Goal: Information Seeking & Learning: Understand process/instructions

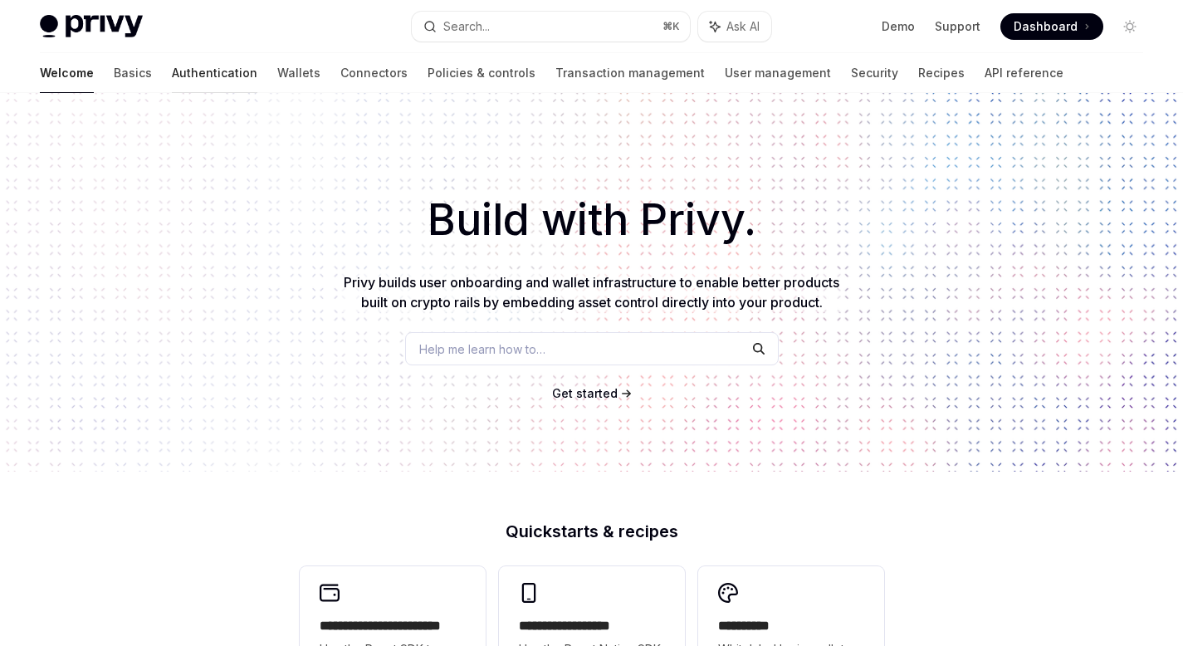
click at [172, 71] on link "Authentication" at bounding box center [214, 73] width 85 height 40
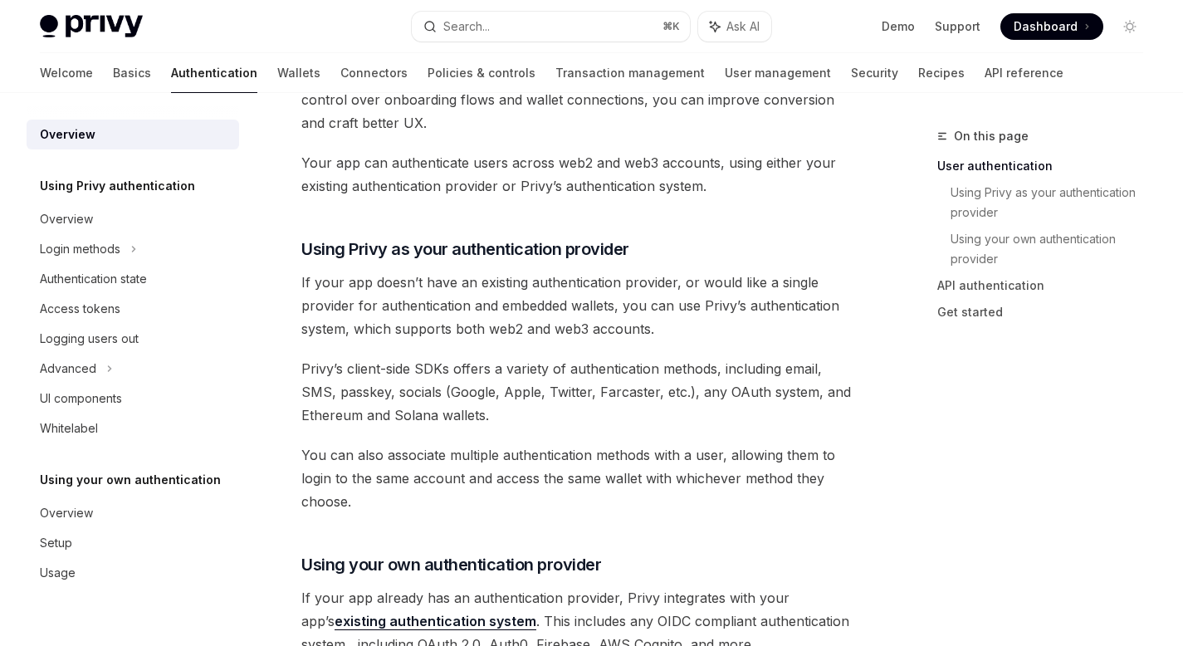
scroll to position [481, 0]
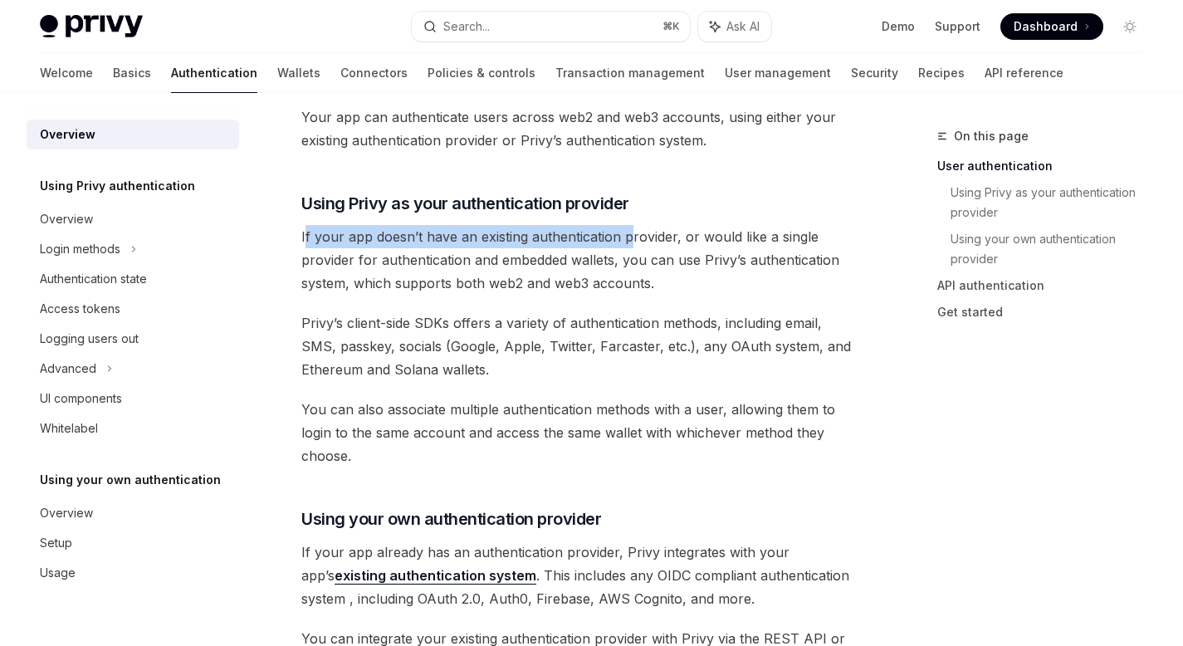
drag, startPoint x: 304, startPoint y: 237, endPoint x: 629, endPoint y: 239, distance: 325.3
click at [629, 239] on span "If your app doesn’t have an existing authentication provider, or would like a s…" at bounding box center [580, 260] width 559 height 70
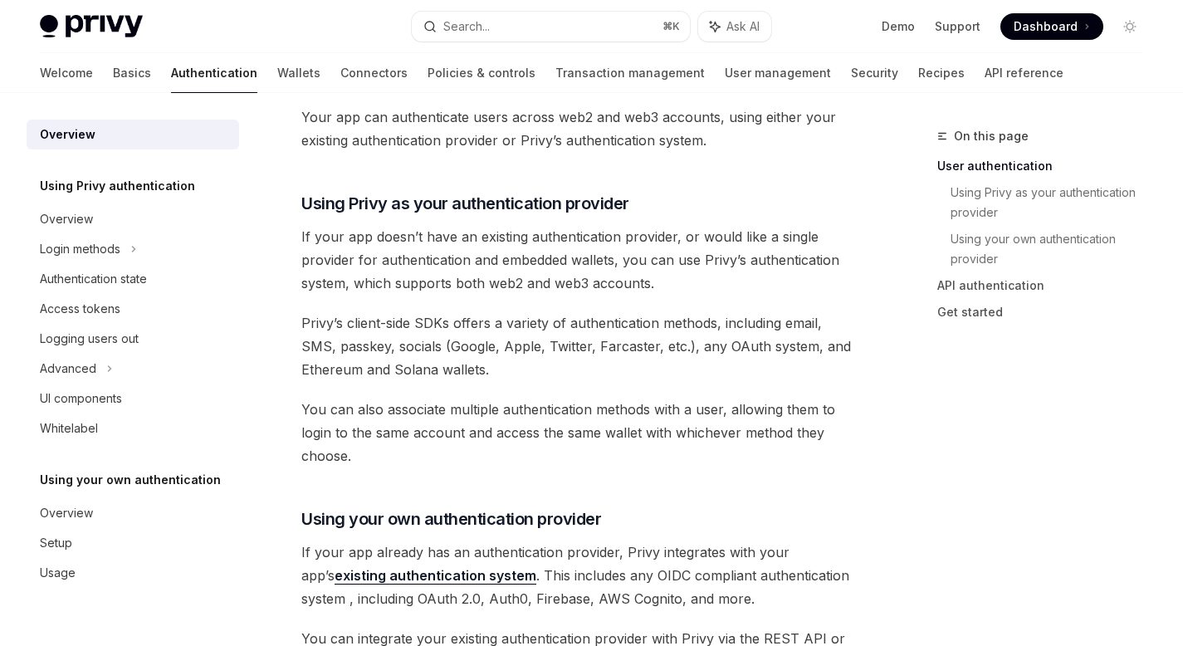
click at [542, 265] on span "If your app doesn’t have an existing authentication provider, or would like a s…" at bounding box center [580, 260] width 559 height 70
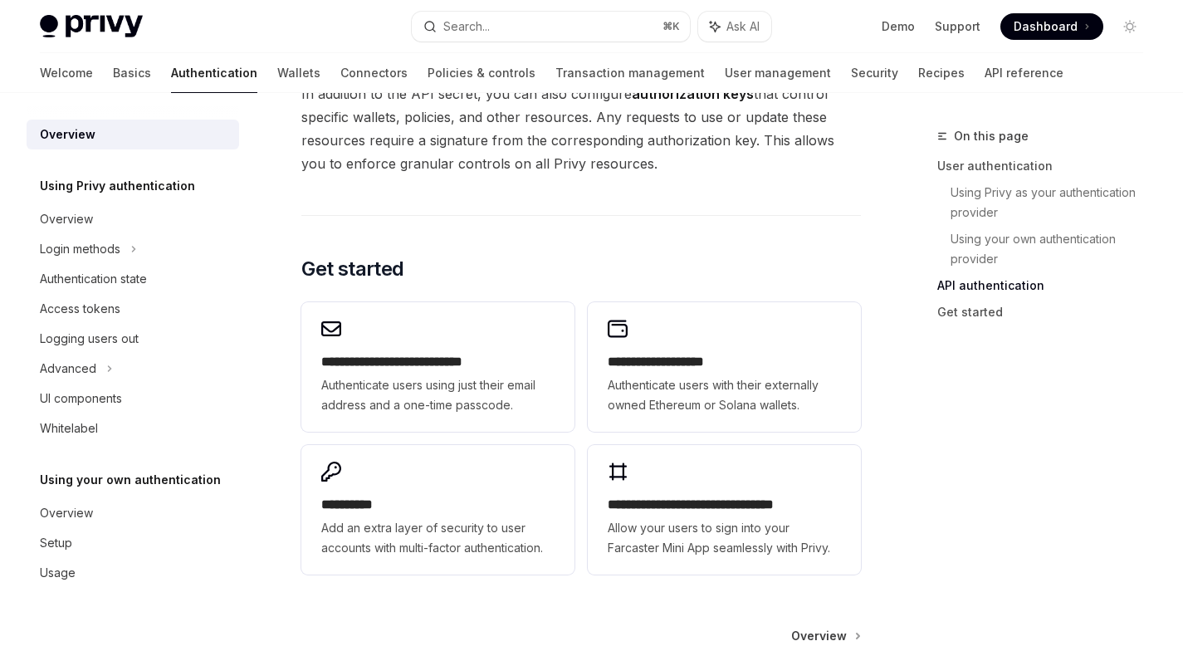
scroll to position [1281, 0]
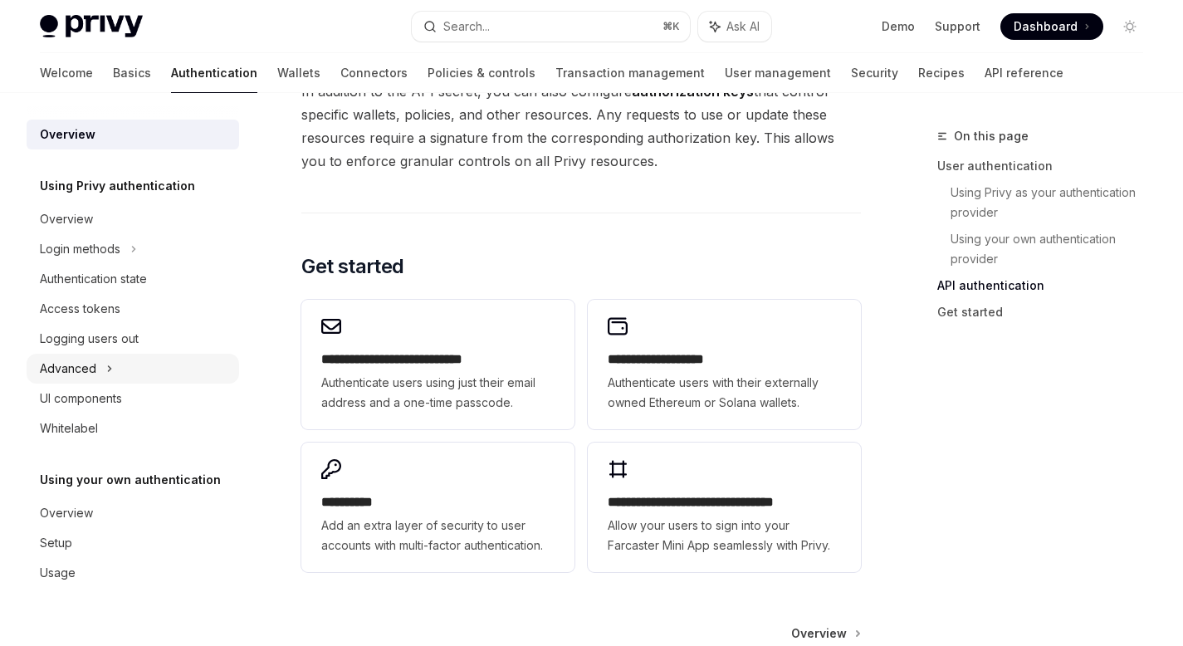
click at [116, 365] on div "Advanced" at bounding box center [133, 369] width 212 height 30
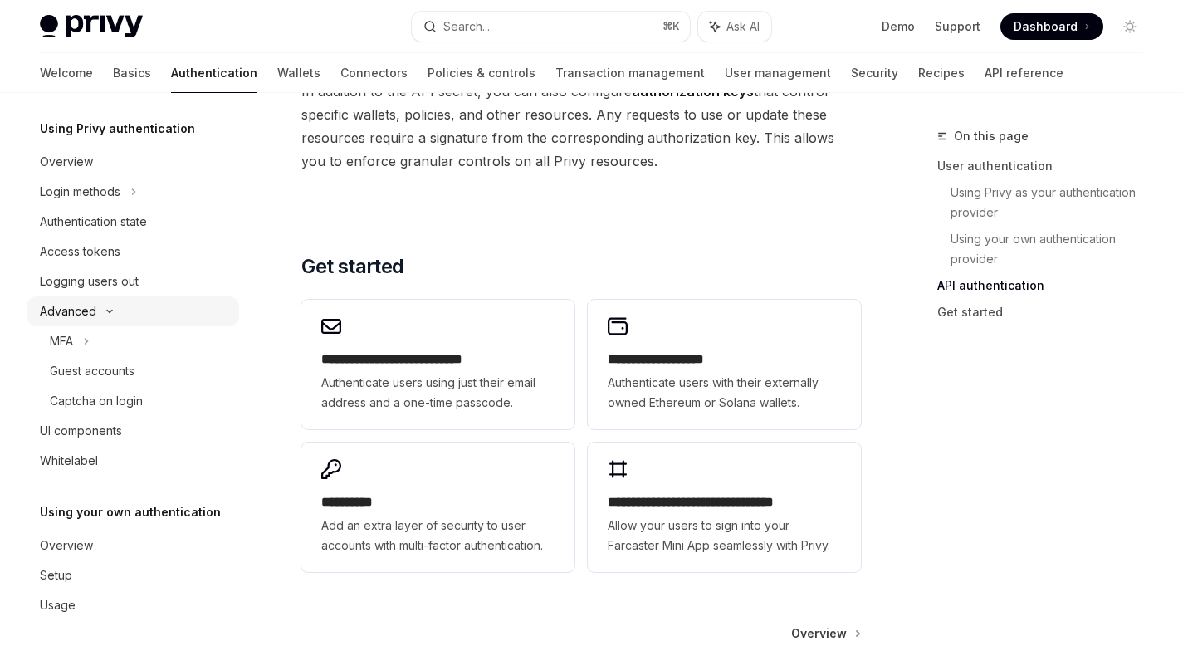
scroll to position [65, 0]
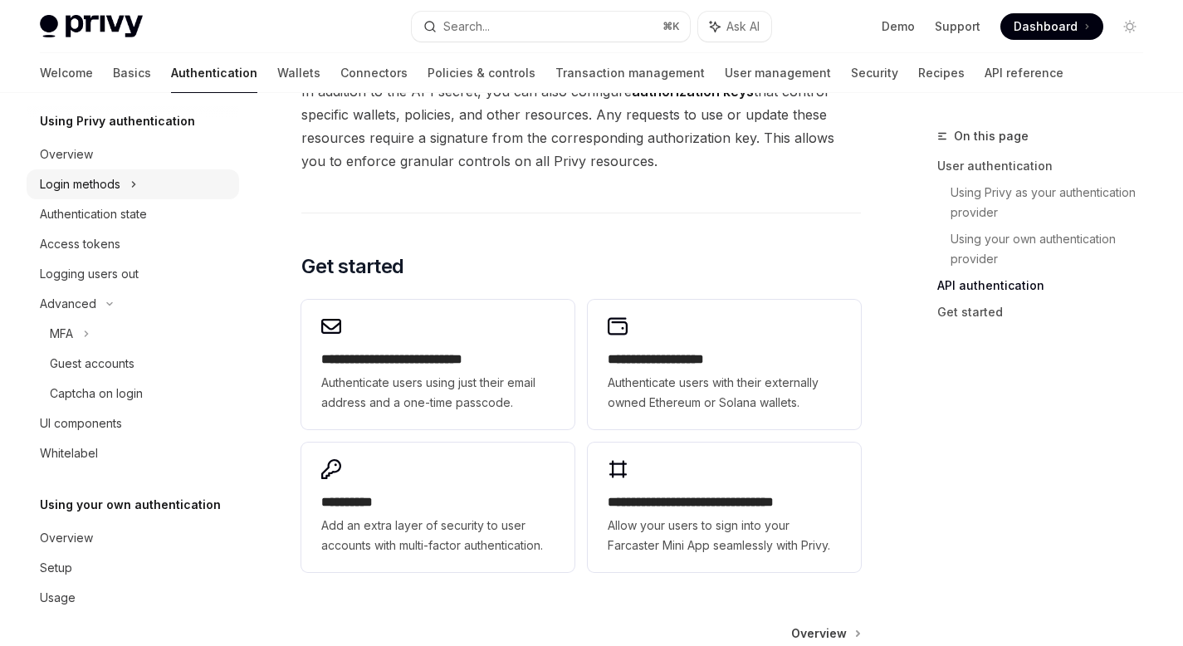
click at [99, 188] on div "Login methods" at bounding box center [80, 184] width 80 height 20
type textarea "*"
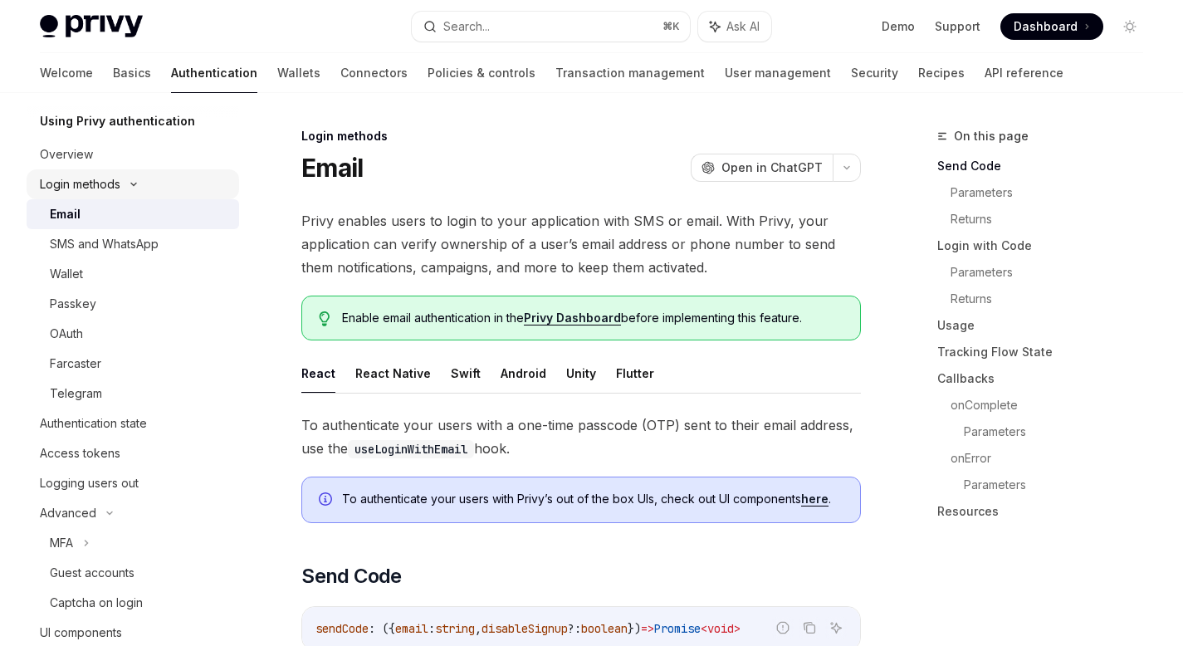
click at [102, 187] on div "Login methods" at bounding box center [80, 184] width 80 height 20
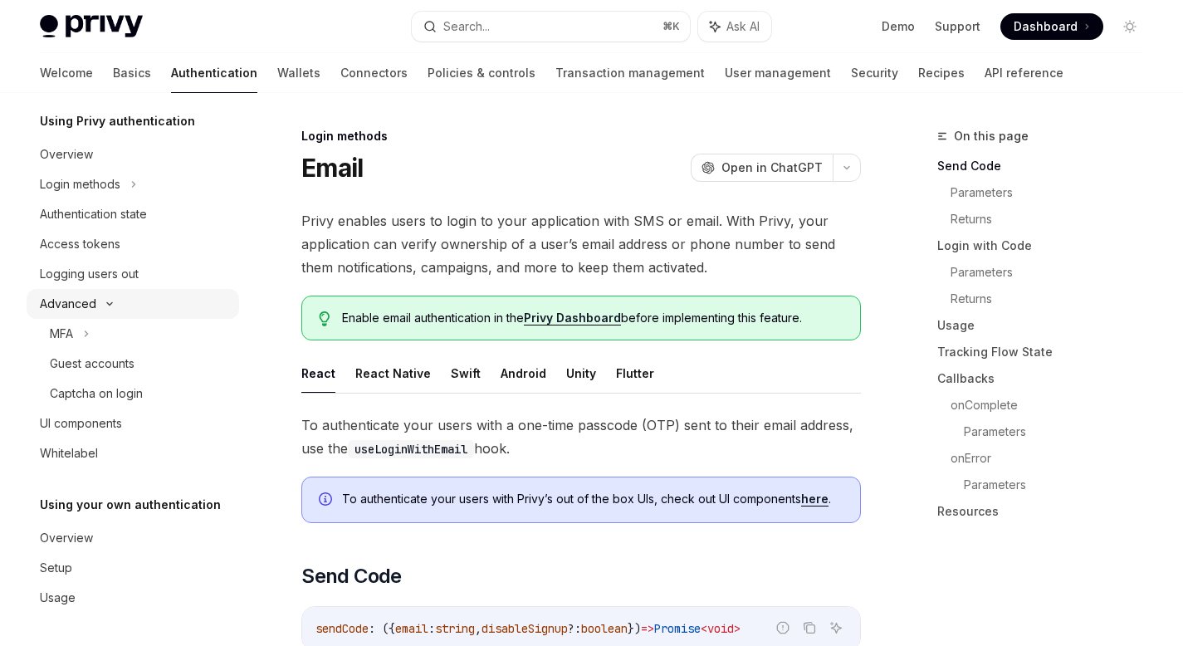
click at [92, 302] on div "Advanced" at bounding box center [68, 304] width 56 height 20
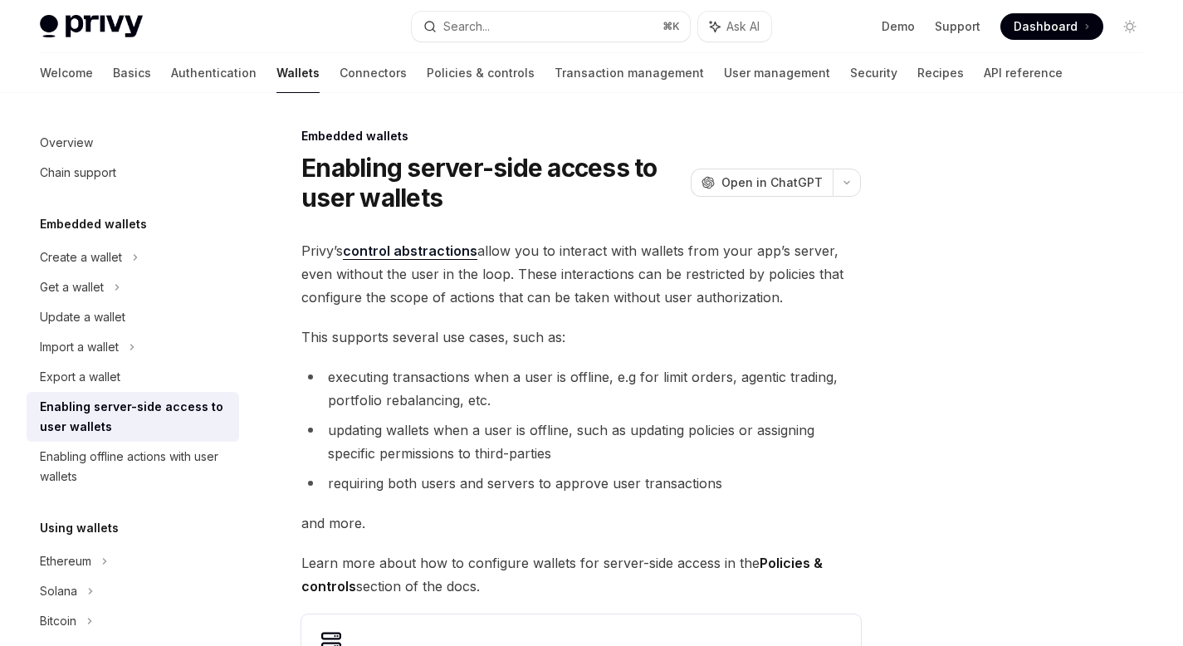
click at [555, 207] on h1 "Enabling server-side access to user wallets" at bounding box center [492, 183] width 383 height 60
click at [558, 204] on h1 "Enabling server-side access to user wallets" at bounding box center [492, 183] width 383 height 60
click at [567, 198] on h1 "Enabling server-side access to user wallets" at bounding box center [492, 183] width 383 height 60
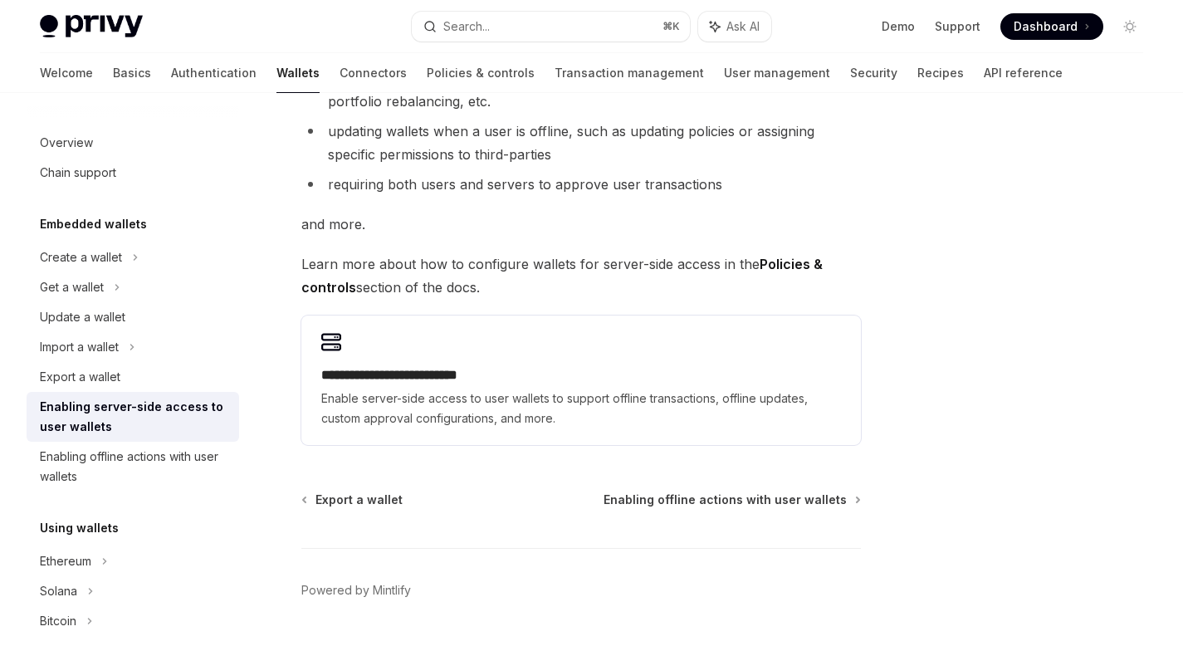
scroll to position [308, 0]
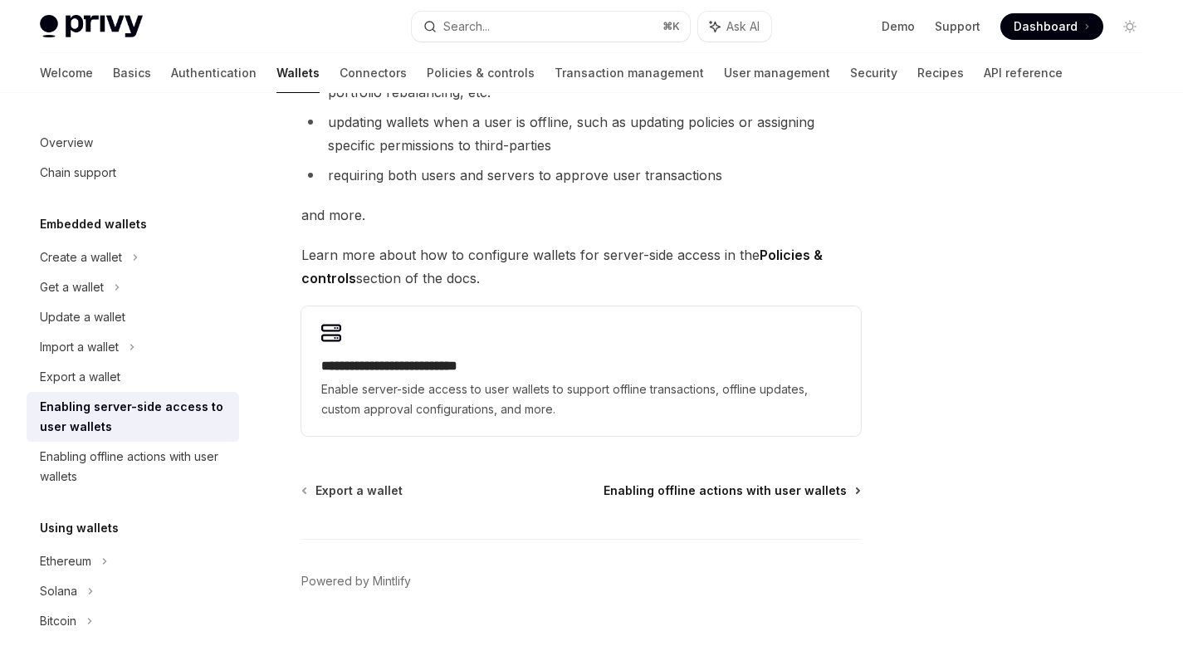
click at [751, 490] on span "Enabling offline actions with user wallets" at bounding box center [724, 490] width 243 height 17
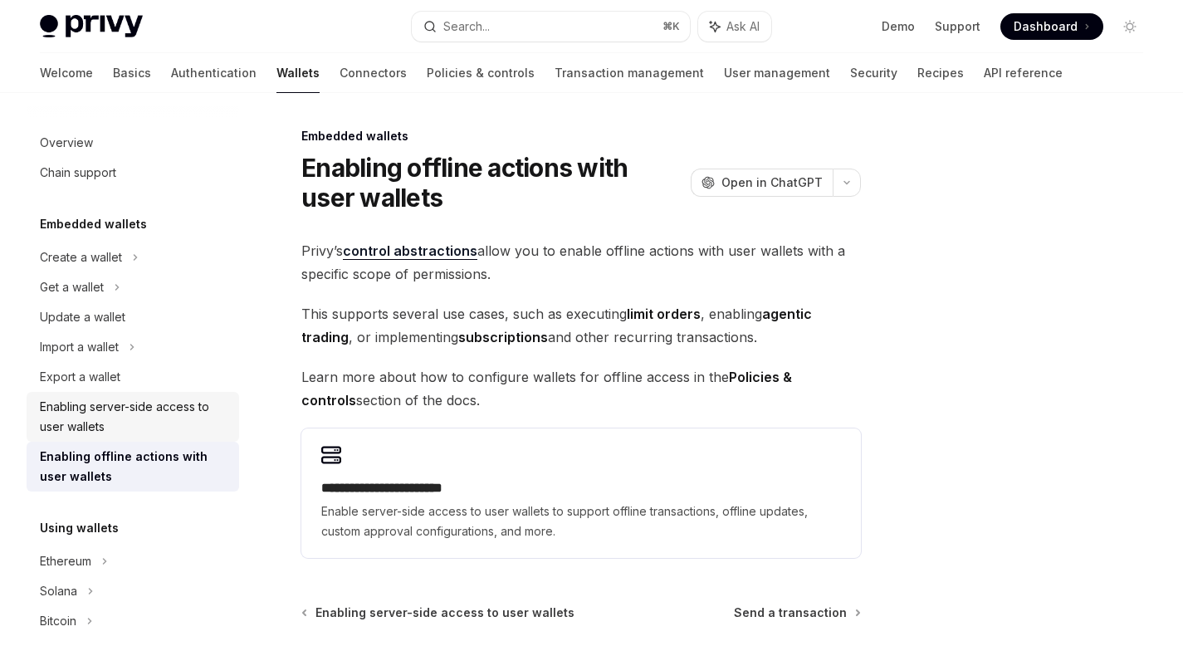
click at [162, 412] on div "Enabling server-side access to user wallets" at bounding box center [134, 417] width 189 height 40
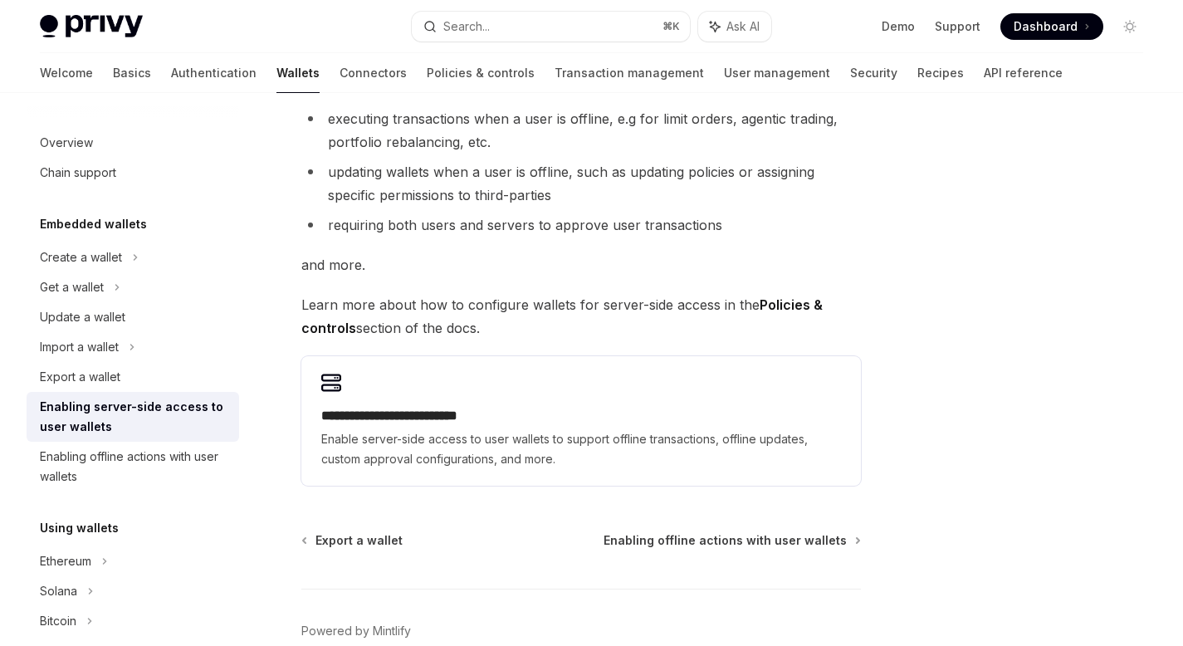
scroll to position [329, 0]
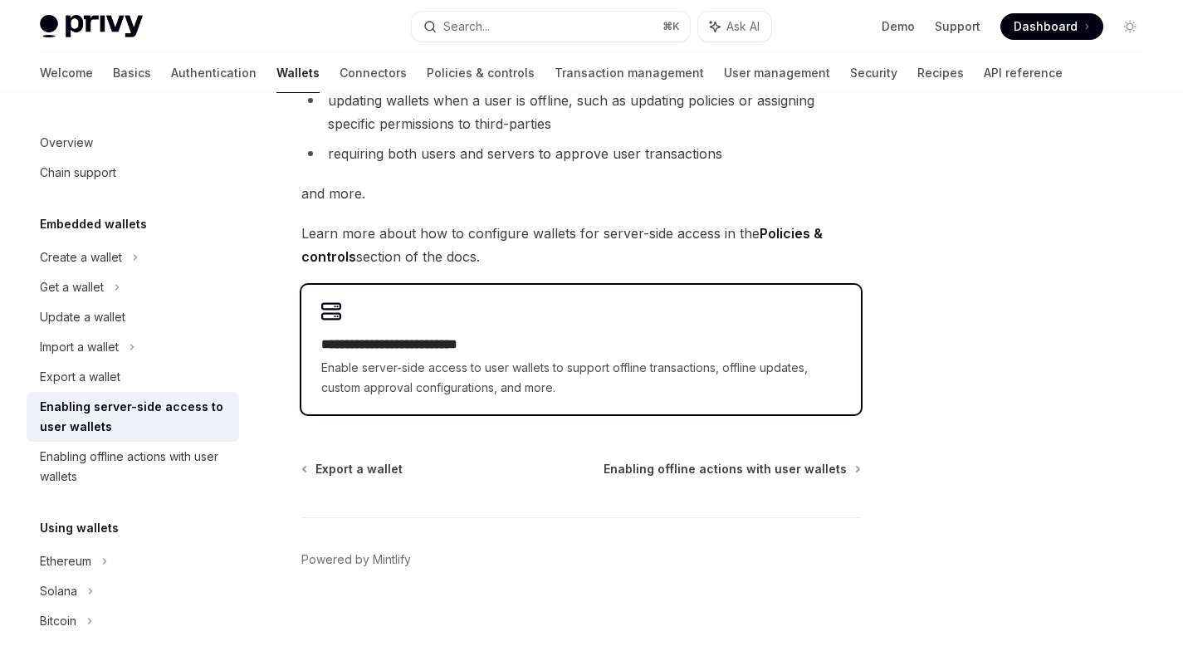
click at [659, 337] on h2 "**********" at bounding box center [580, 344] width 519 height 20
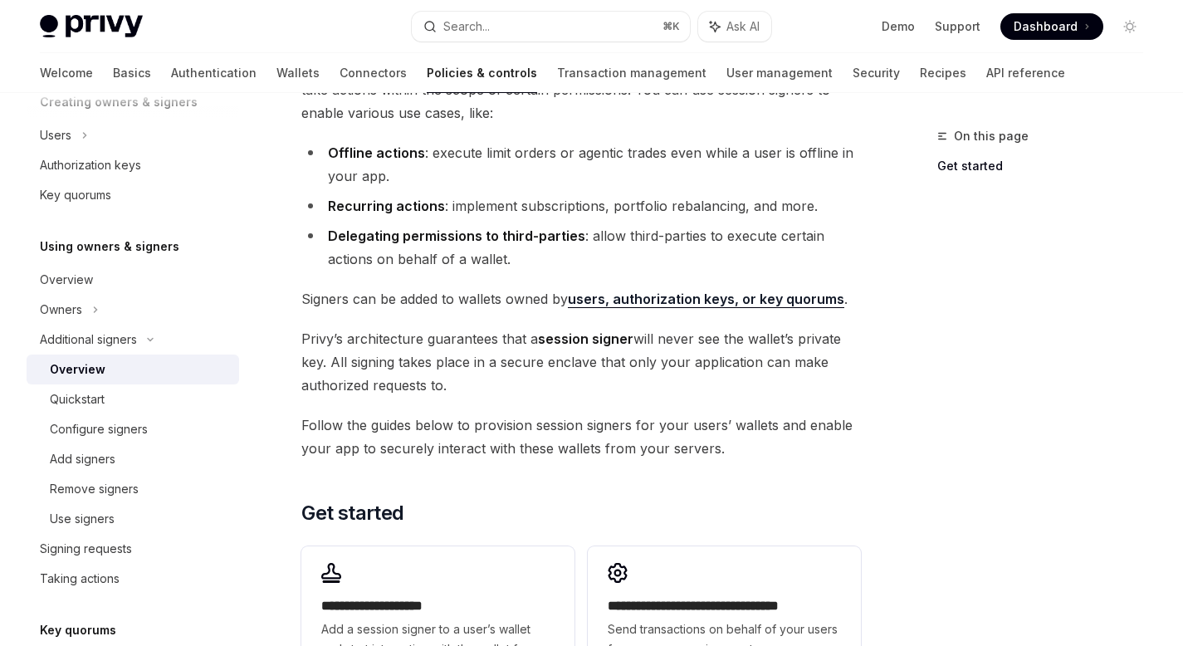
scroll to position [314, 0]
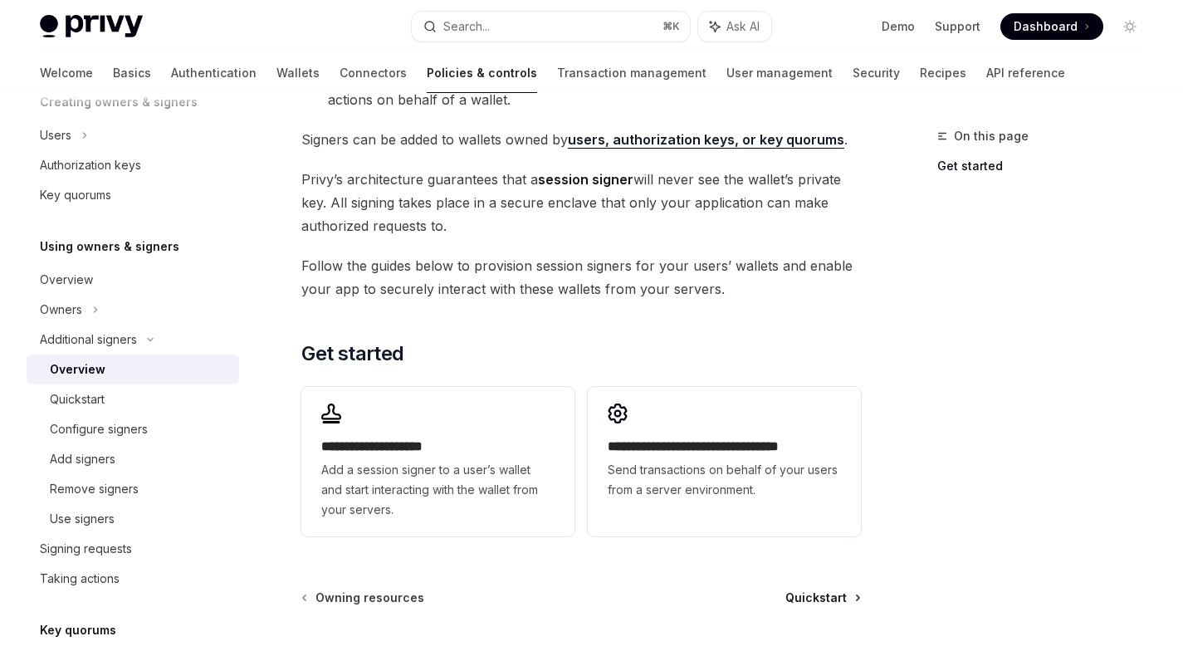
click at [831, 596] on span "Quickstart" at bounding box center [815, 597] width 61 height 17
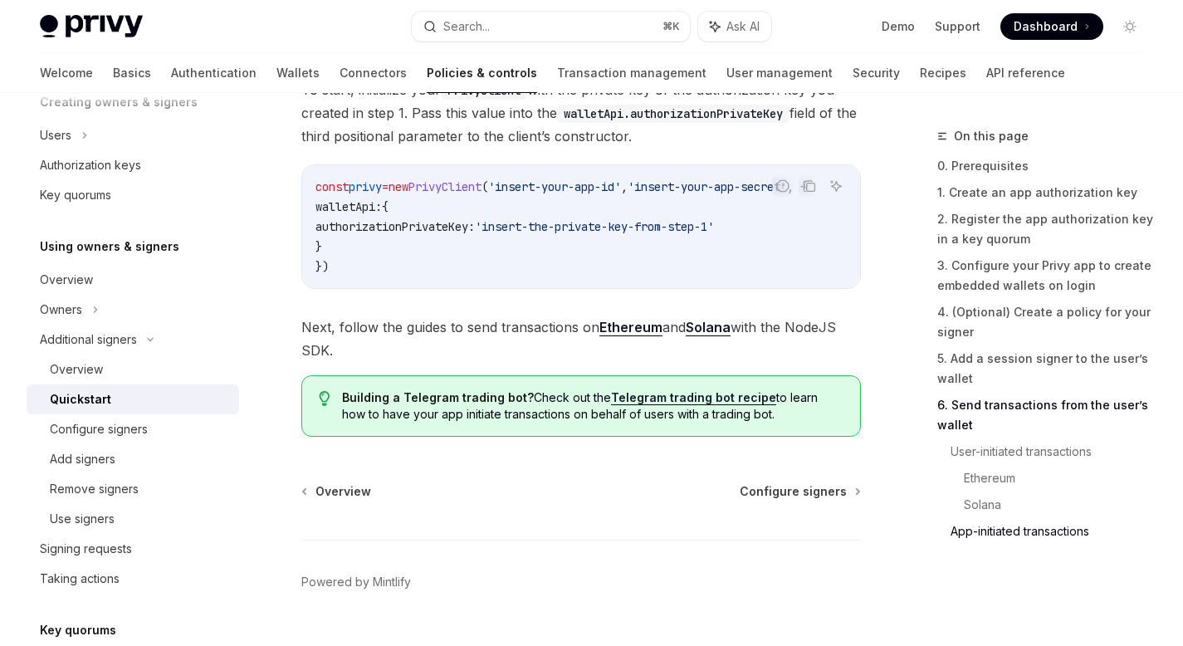
scroll to position [4549, 0]
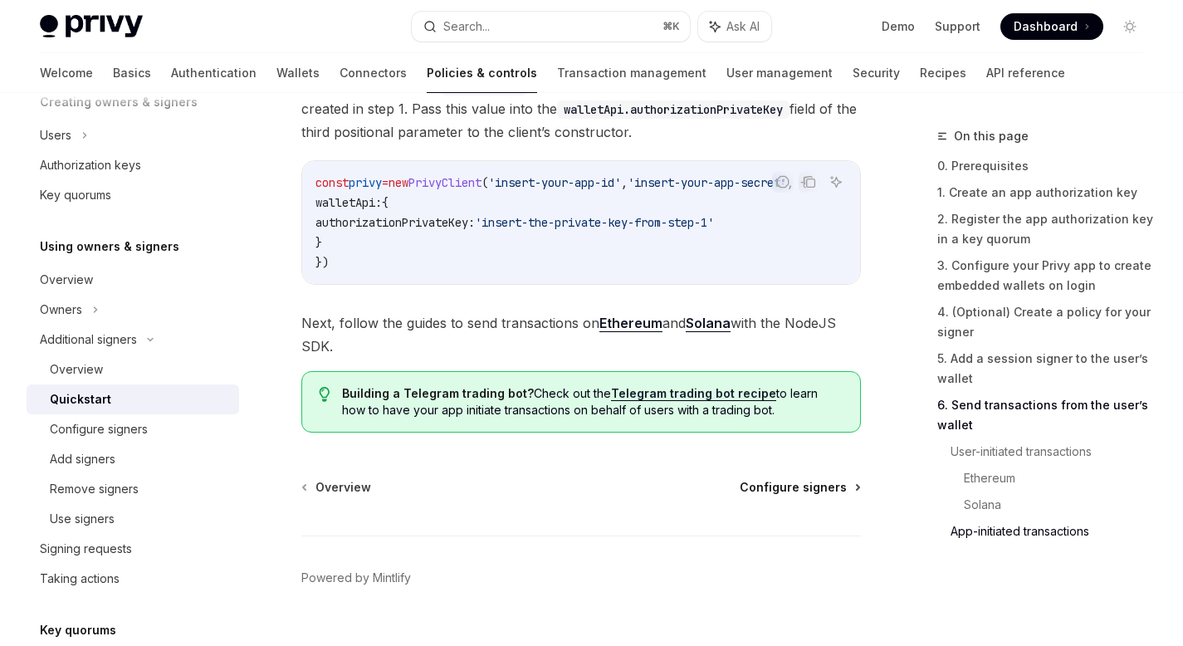
click at [817, 479] on span "Configure signers" at bounding box center [792, 487] width 107 height 17
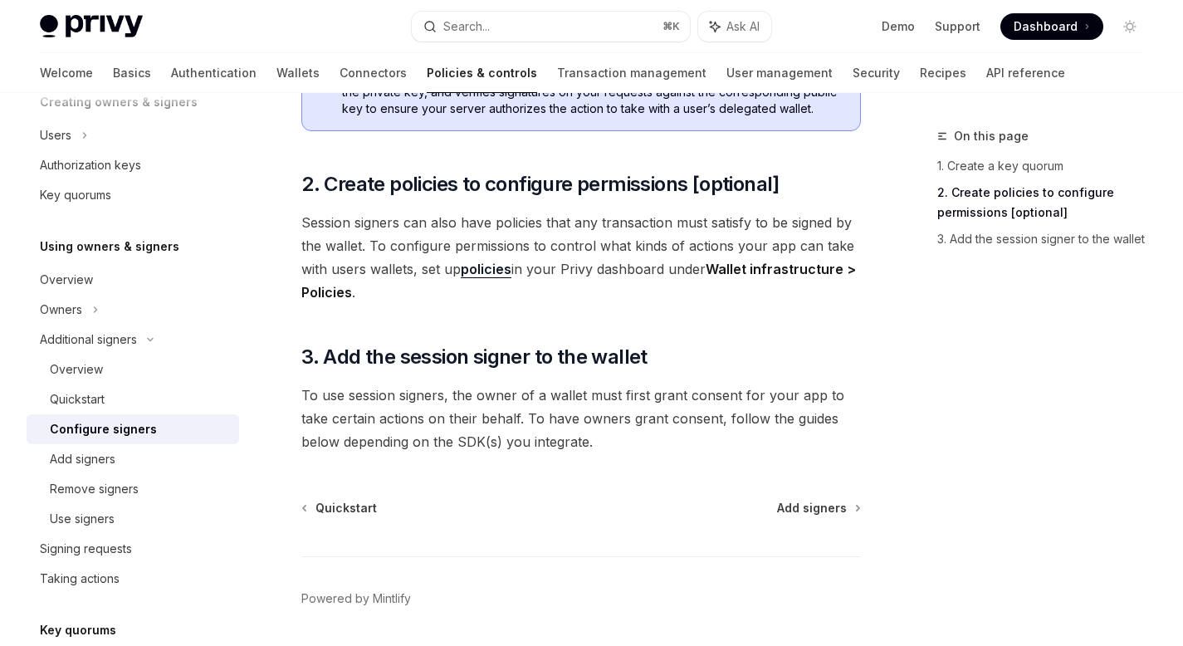
scroll to position [612, 0]
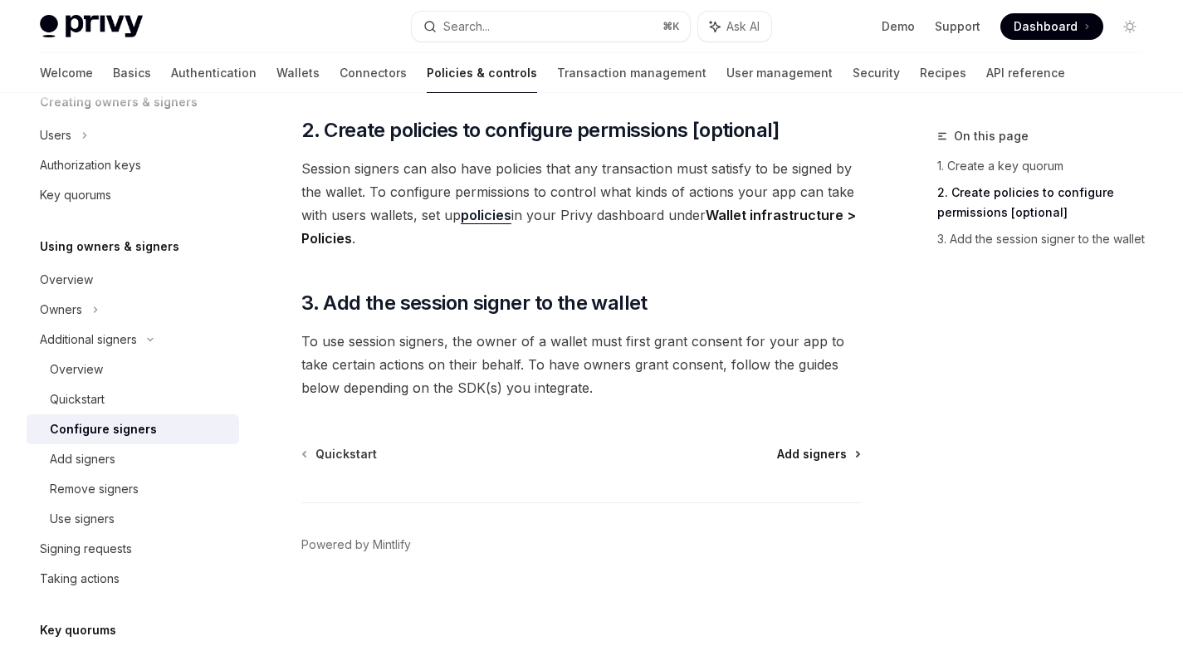
click at [818, 455] on span "Add signers" at bounding box center [812, 454] width 70 height 17
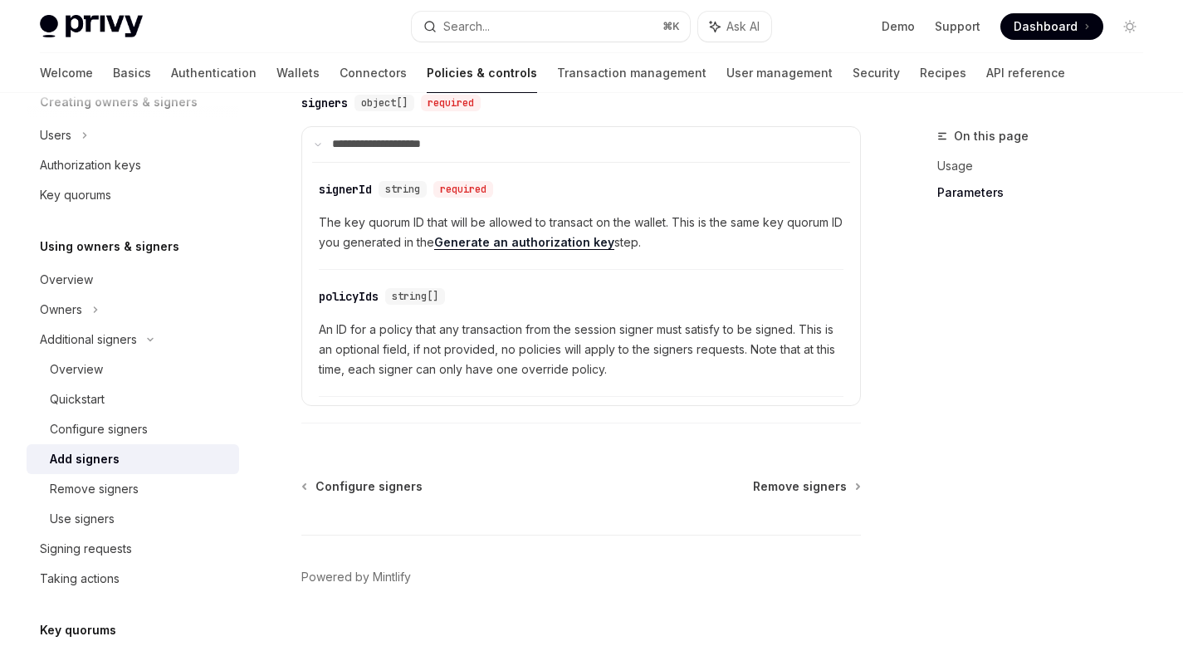
scroll to position [861, 0]
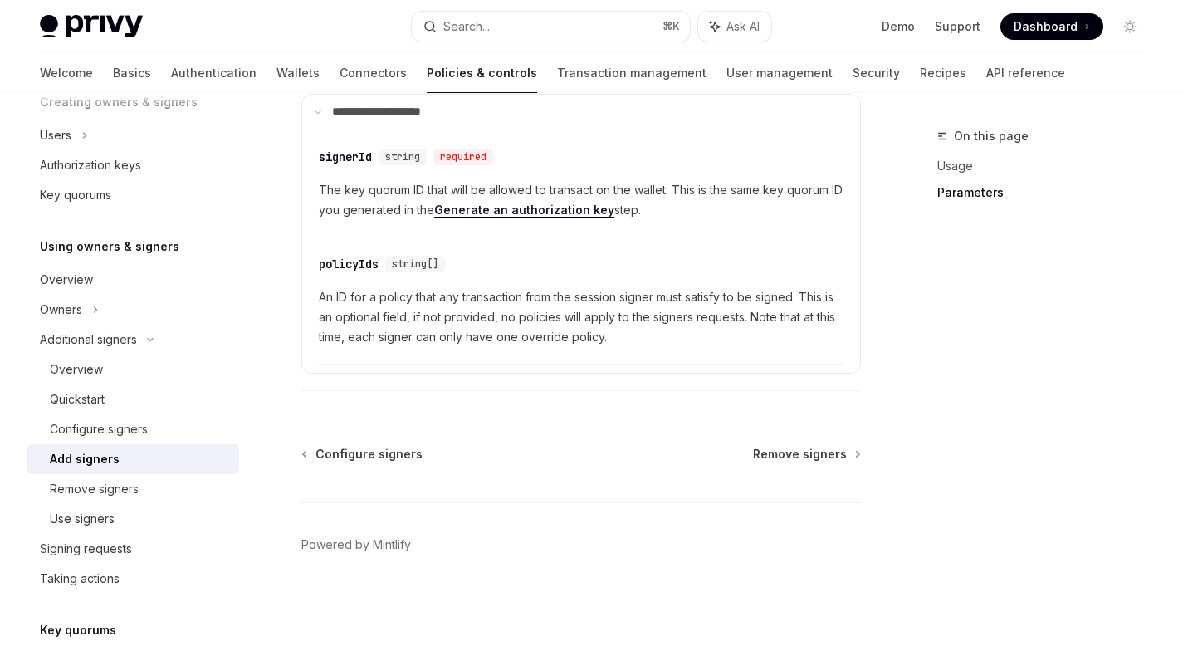
click at [793, 463] on div "Configure signers Remove signers Powered by Mintlify" at bounding box center [580, 546] width 559 height 200
click at [803, 455] on span "Remove signers" at bounding box center [800, 454] width 94 height 17
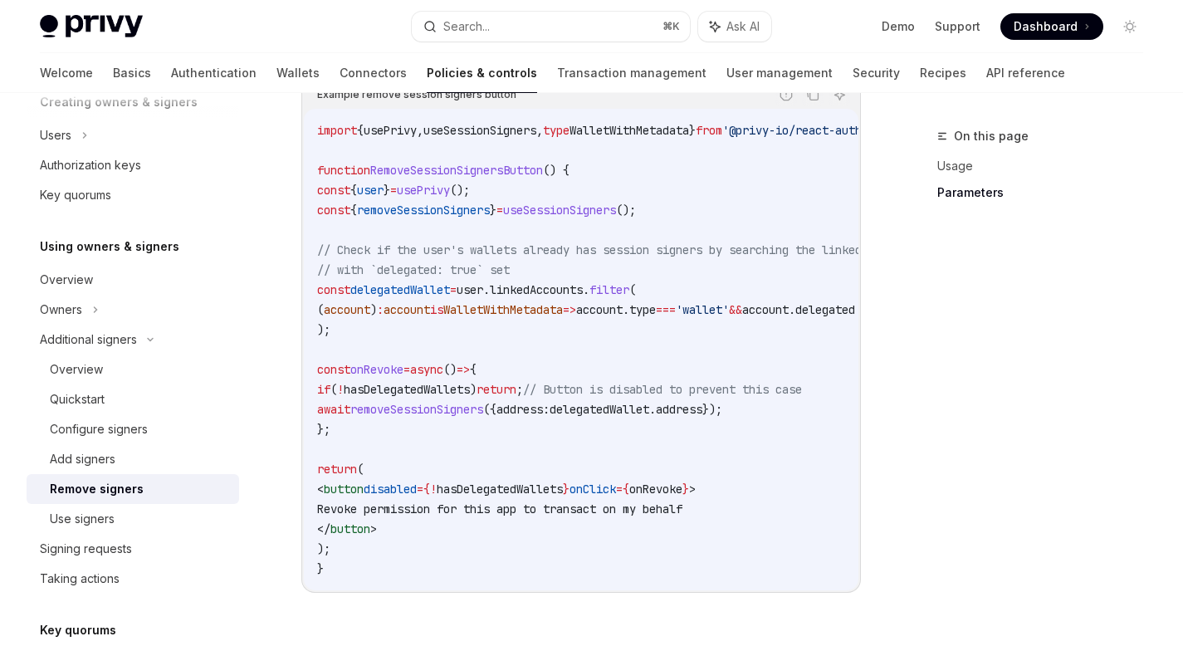
scroll to position [1233, 0]
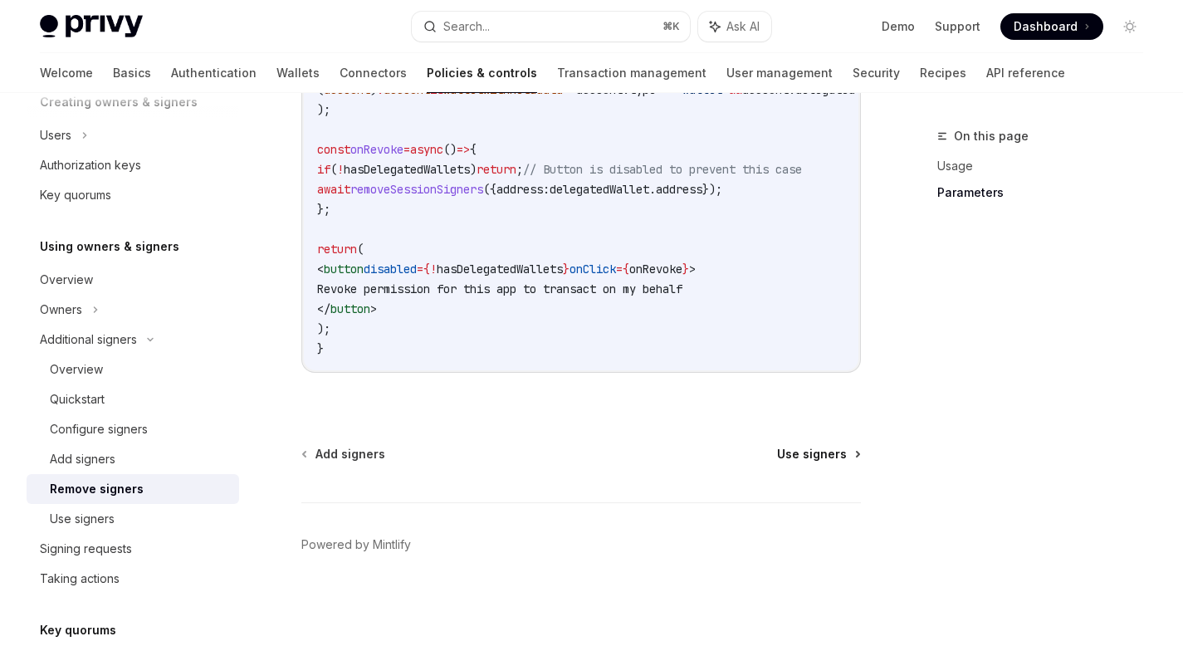
click at [817, 458] on span "Use signers" at bounding box center [812, 454] width 70 height 17
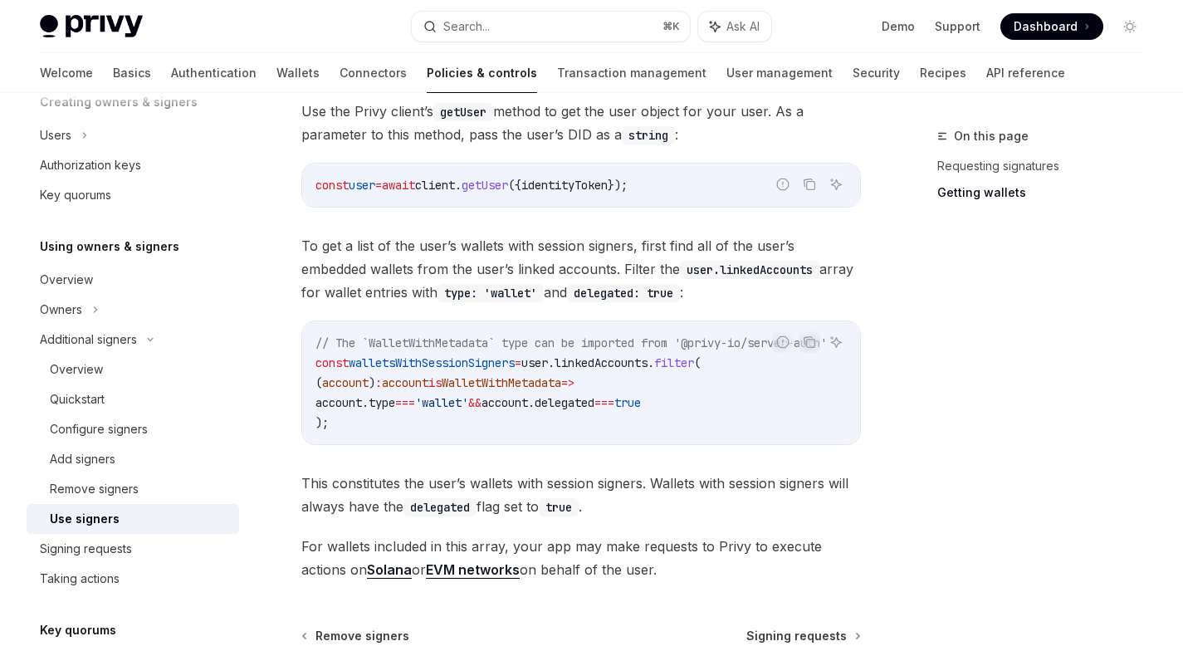
scroll to position [915, 0]
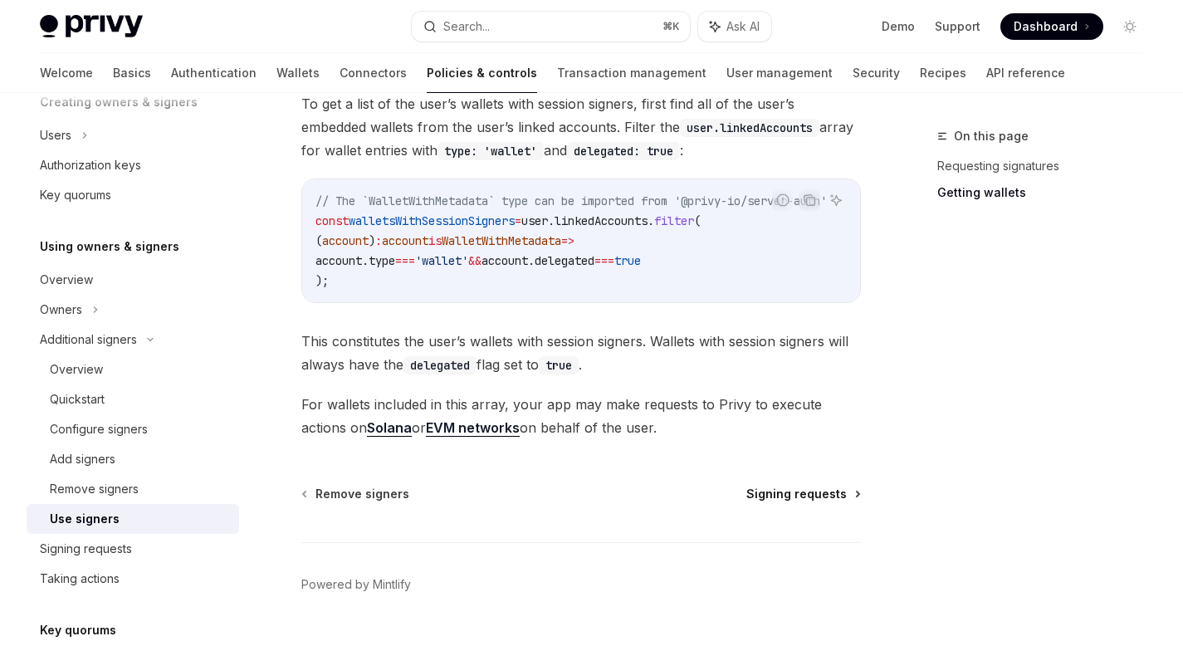
click at [805, 485] on span "Signing requests" at bounding box center [796, 493] width 100 height 17
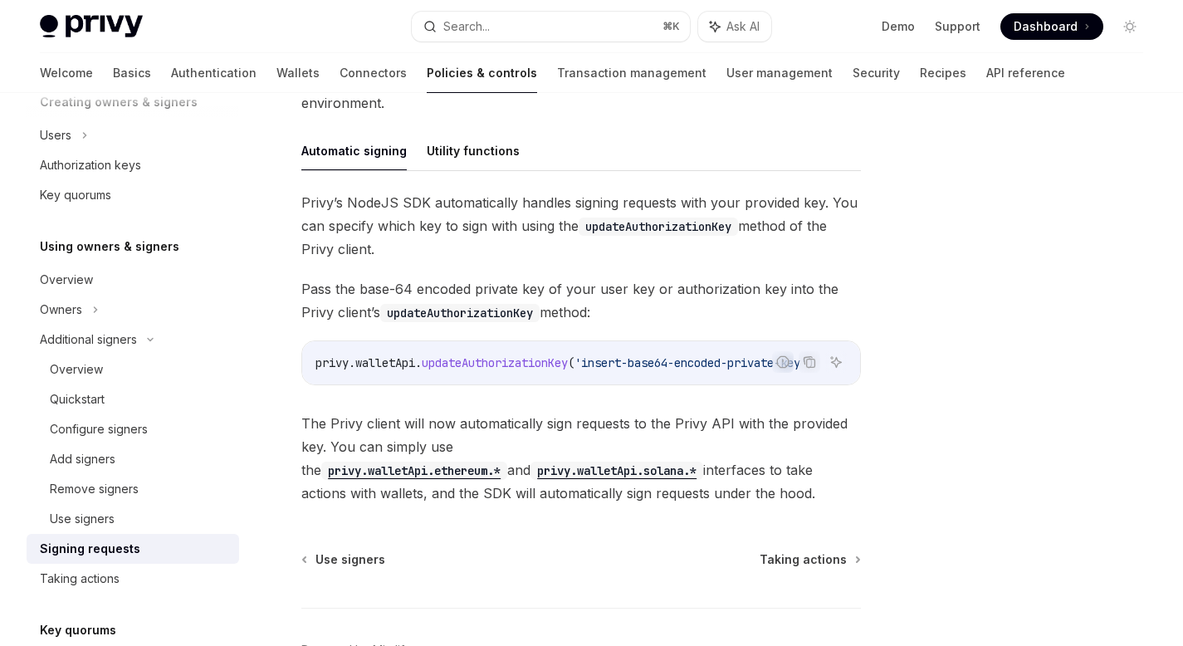
scroll to position [630, 0]
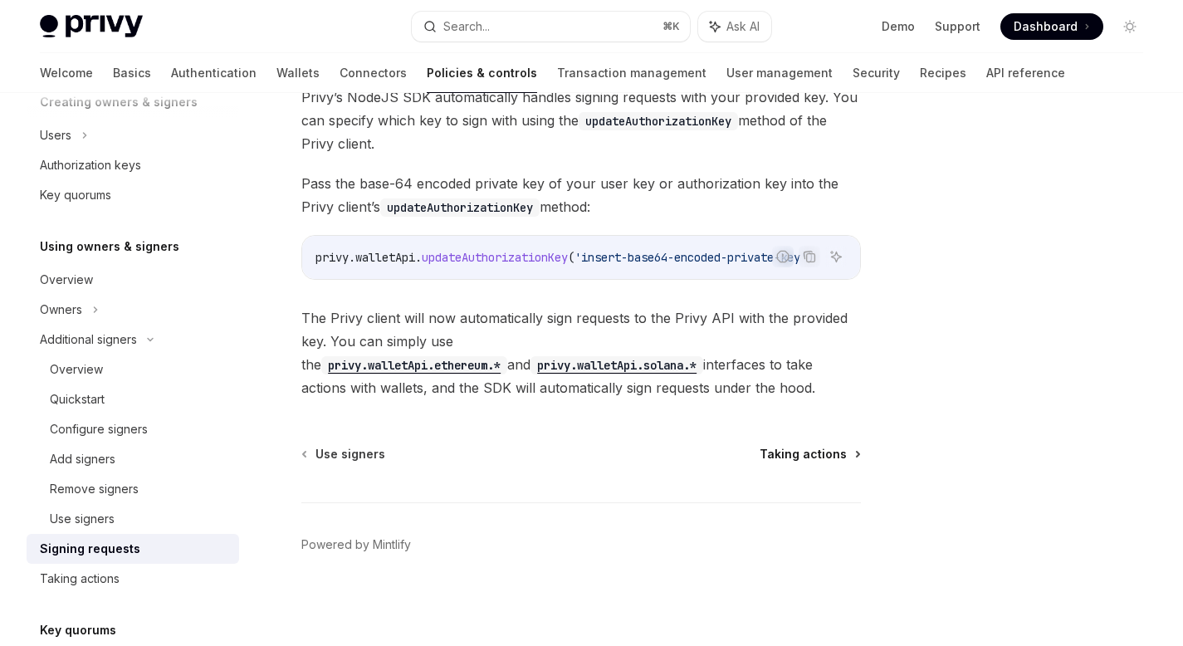
click at [815, 452] on span "Taking actions" at bounding box center [802, 454] width 87 height 17
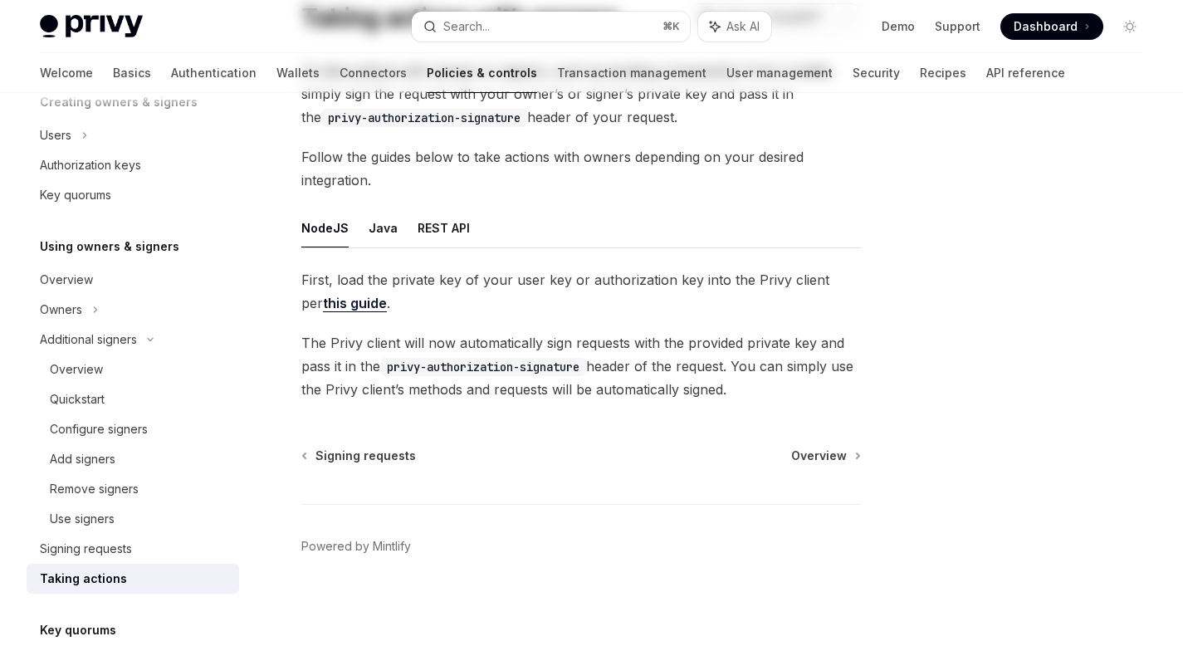
scroll to position [152, 0]
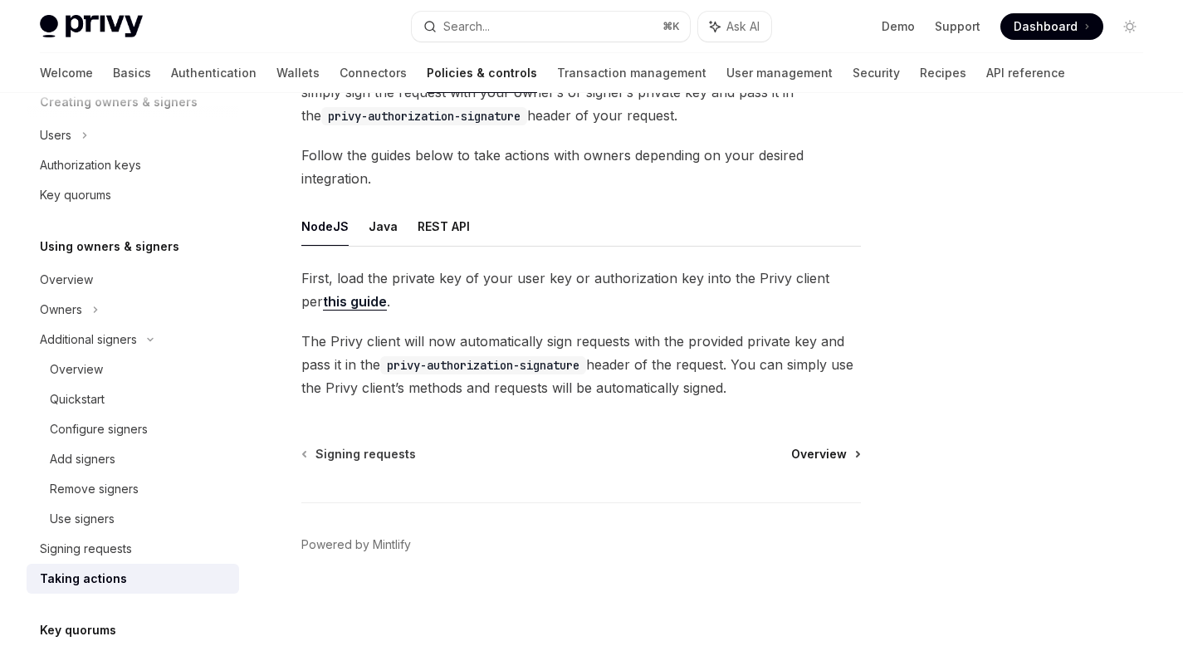
click at [822, 457] on span "Overview" at bounding box center [819, 454] width 56 height 17
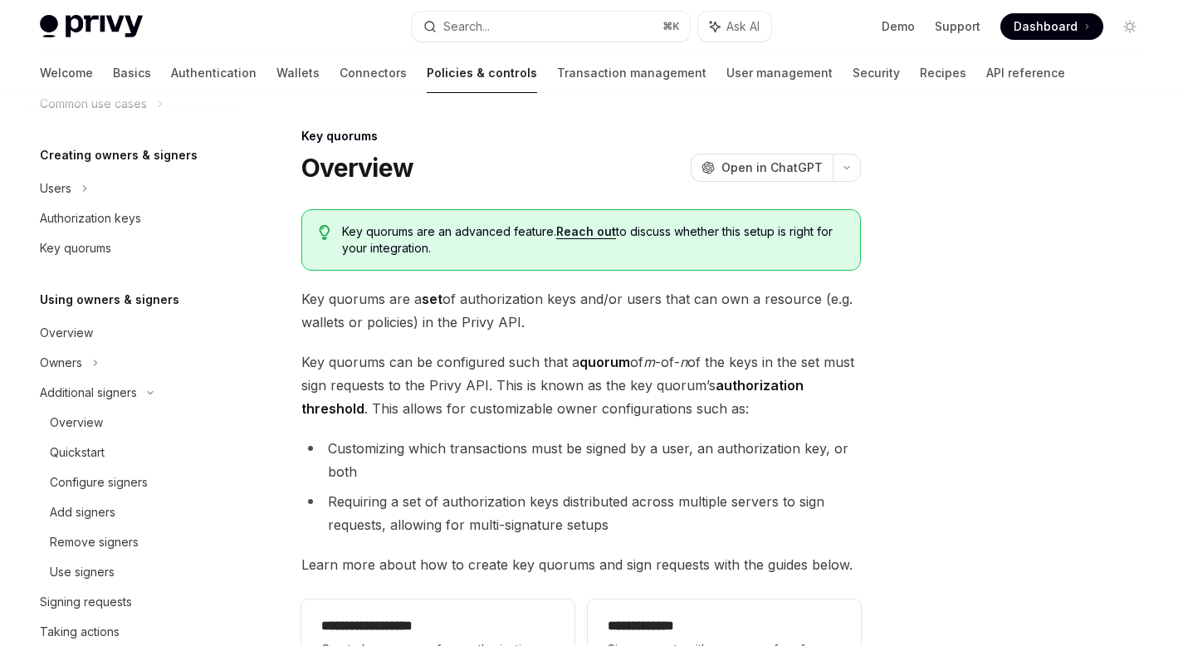
scroll to position [702, 0]
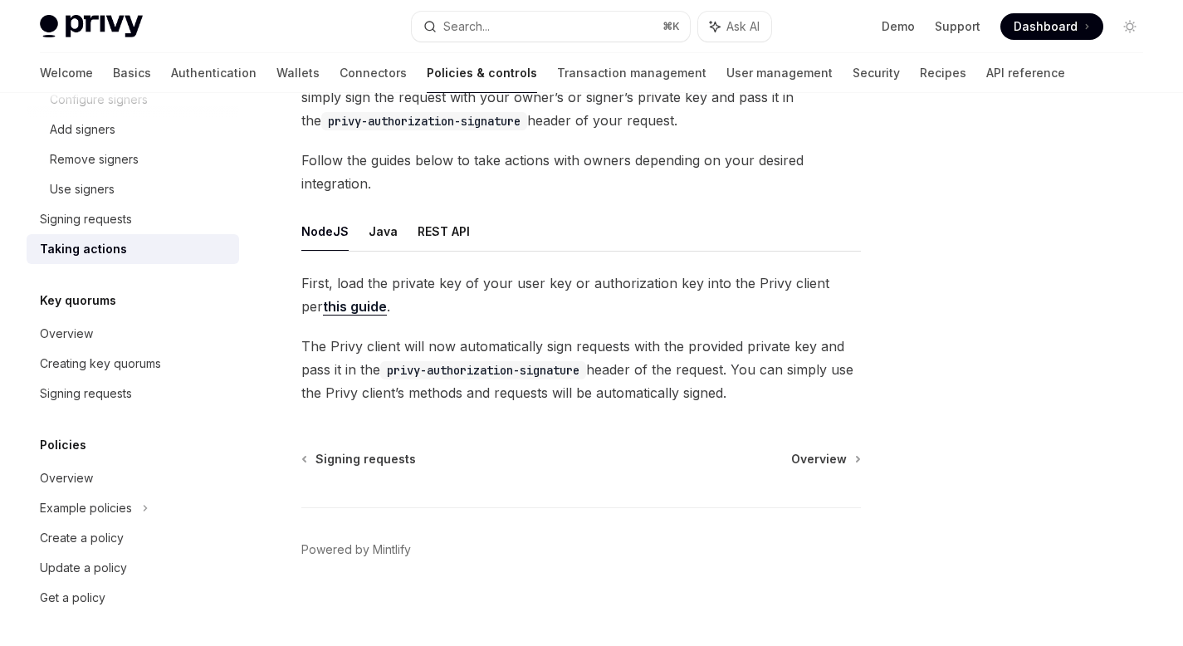
scroll to position [152, 0]
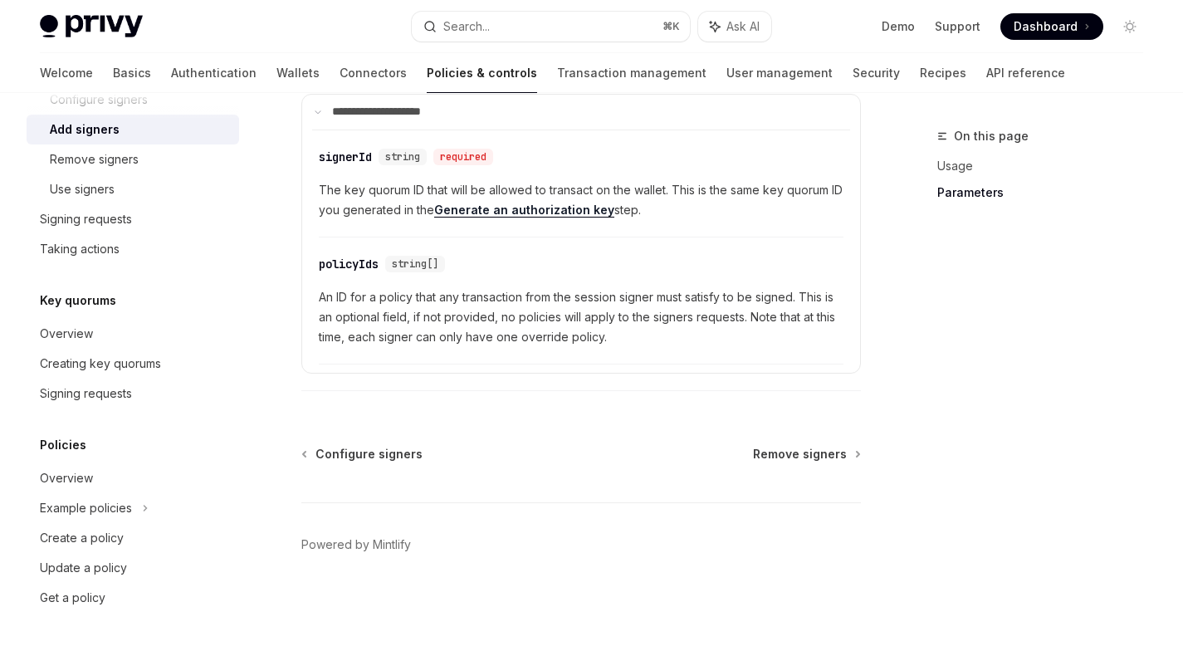
scroll to position [432, 0]
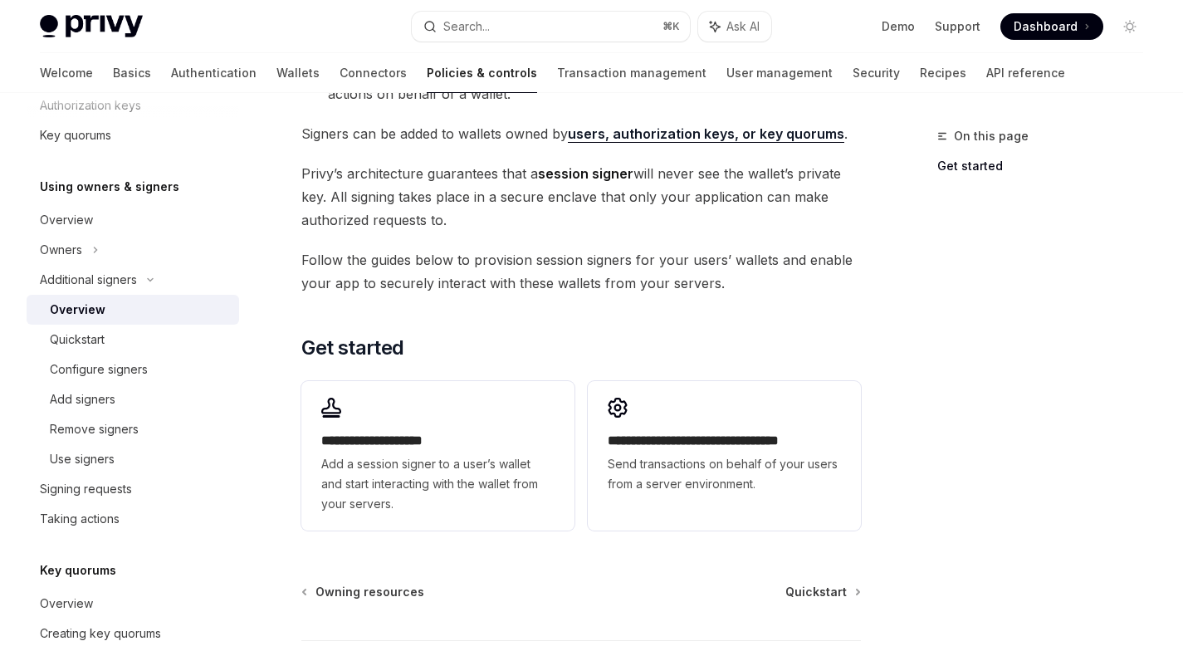
scroll to position [314, 0]
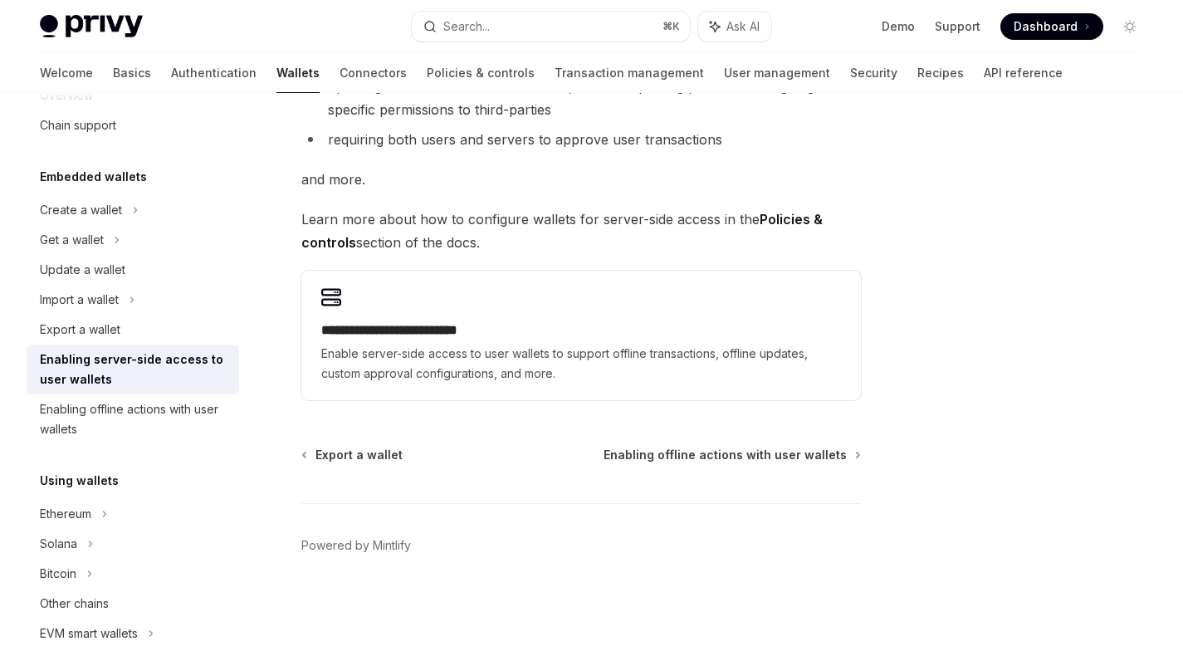
scroll to position [344, 0]
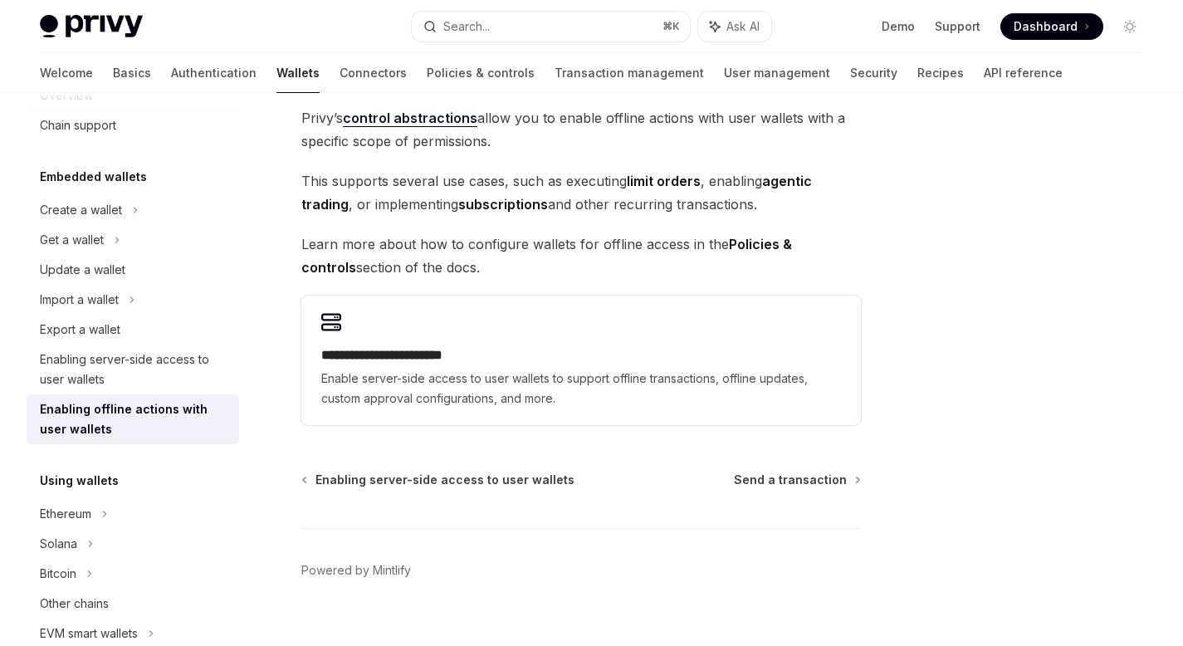
scroll to position [134, 0]
click at [149, 420] on div "Enabling offline actions with user wallets" at bounding box center [134, 419] width 189 height 40
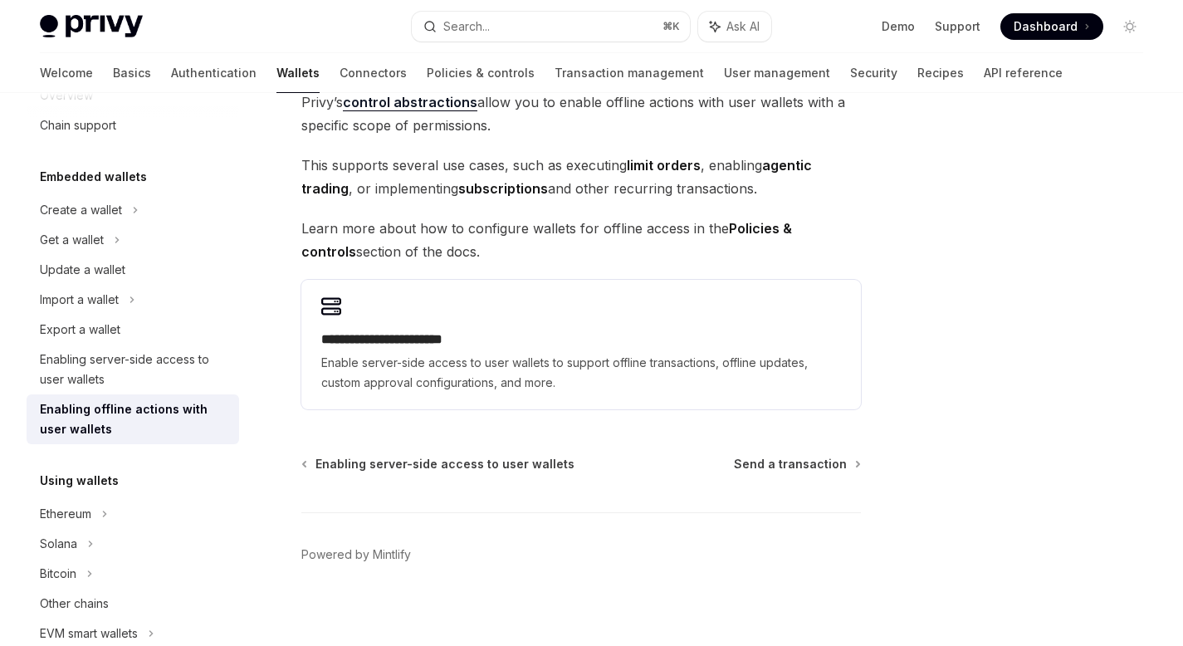
scroll to position [157, 0]
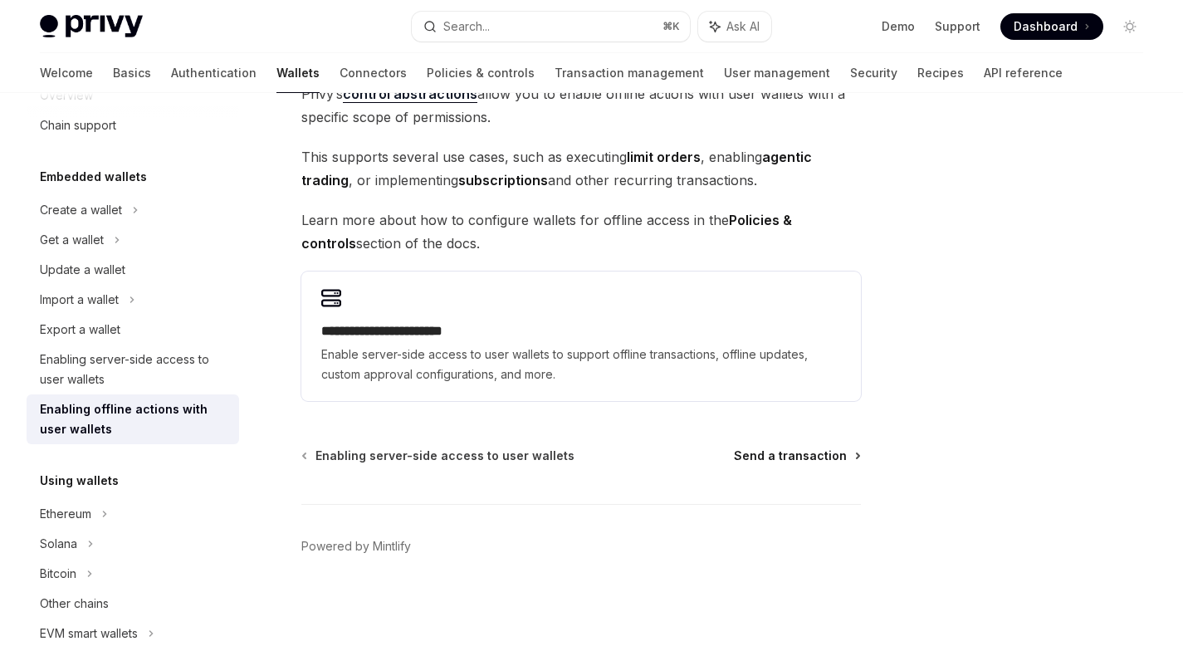
click at [832, 459] on span "Send a transaction" at bounding box center [790, 455] width 113 height 17
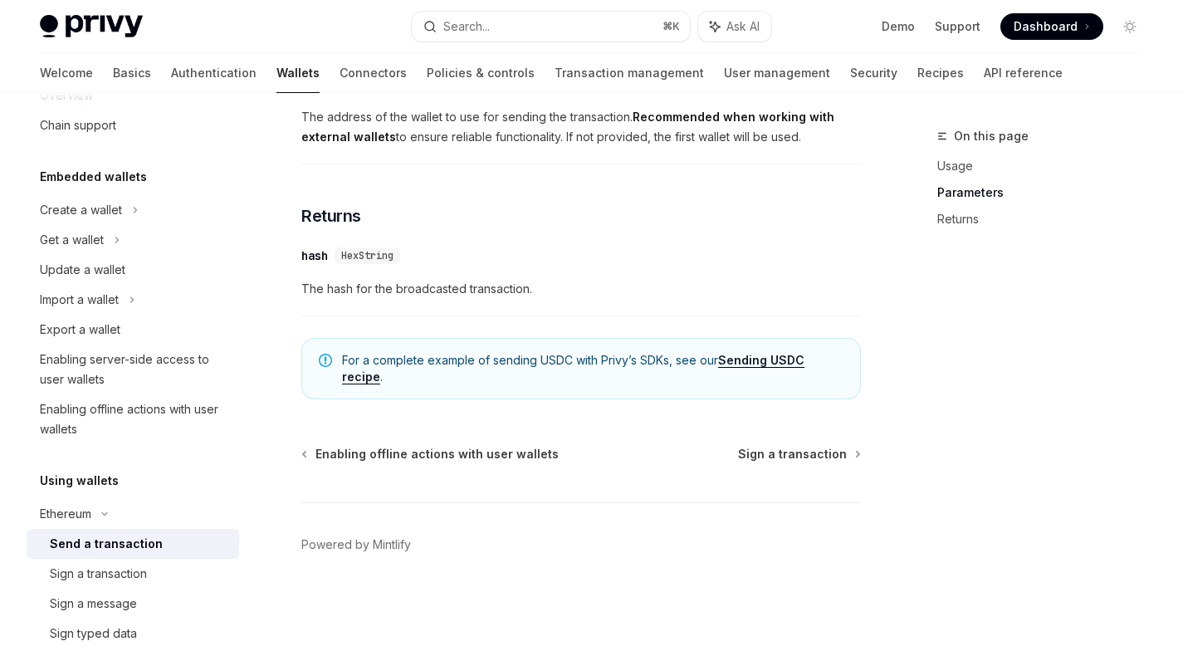
scroll to position [1144, 0]
click at [846, 455] on span "Sign a transaction" at bounding box center [792, 454] width 109 height 17
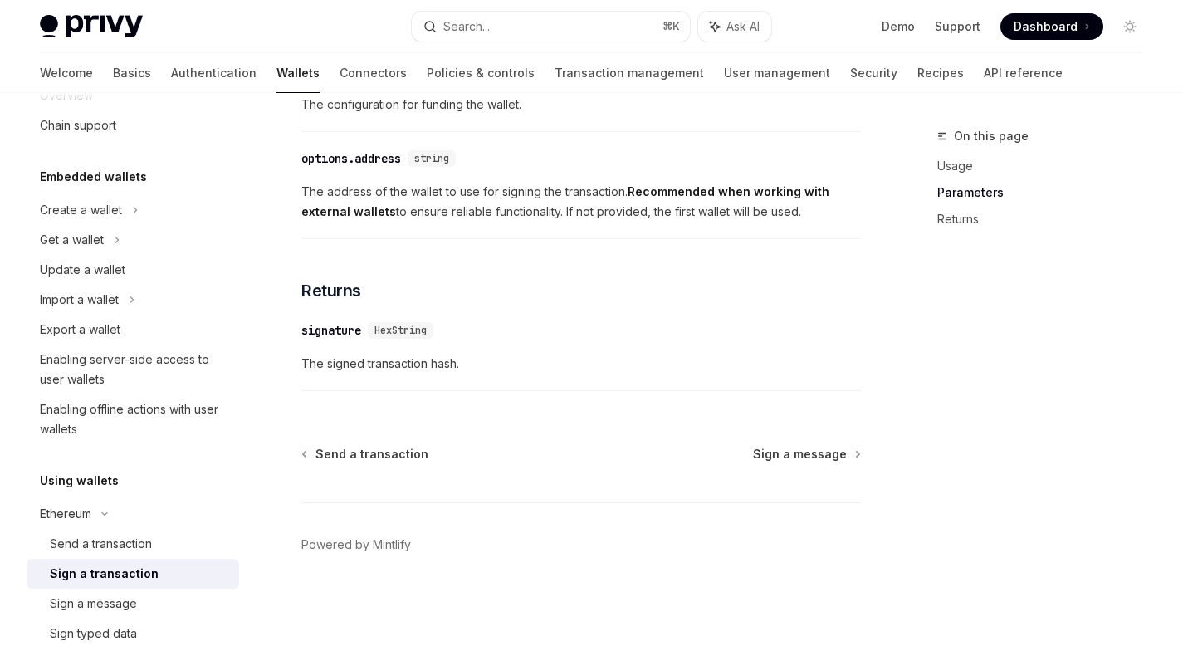
scroll to position [1056, 0]
click at [826, 455] on span "Sign a message" at bounding box center [800, 454] width 94 height 17
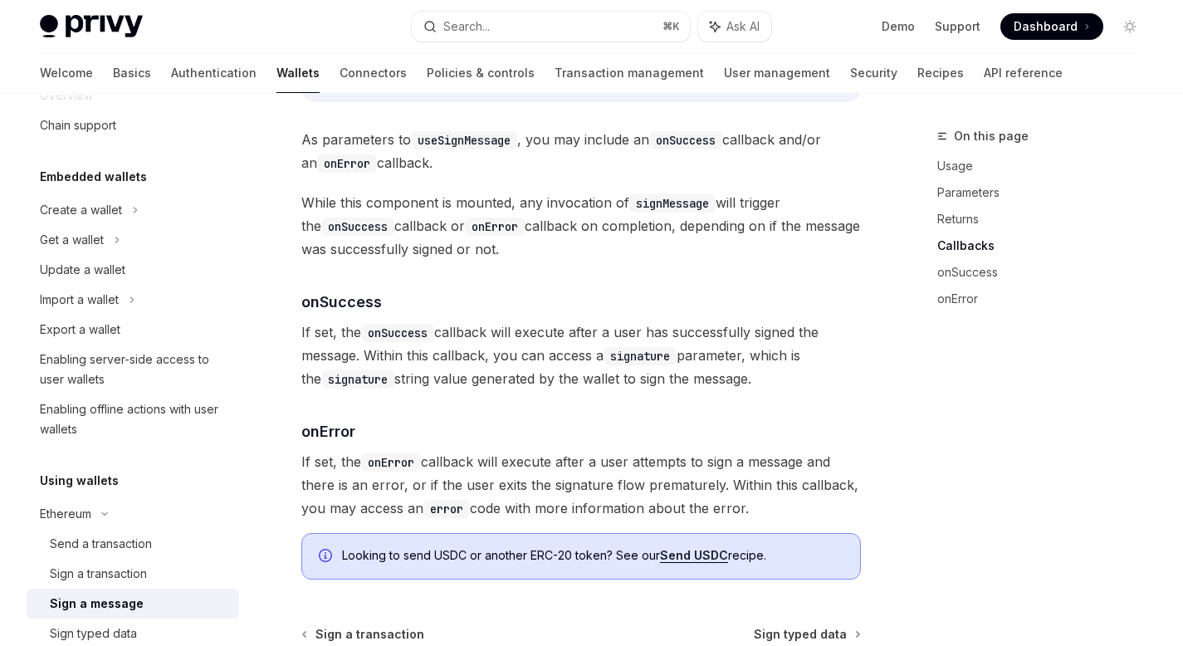
scroll to position [2022, 0]
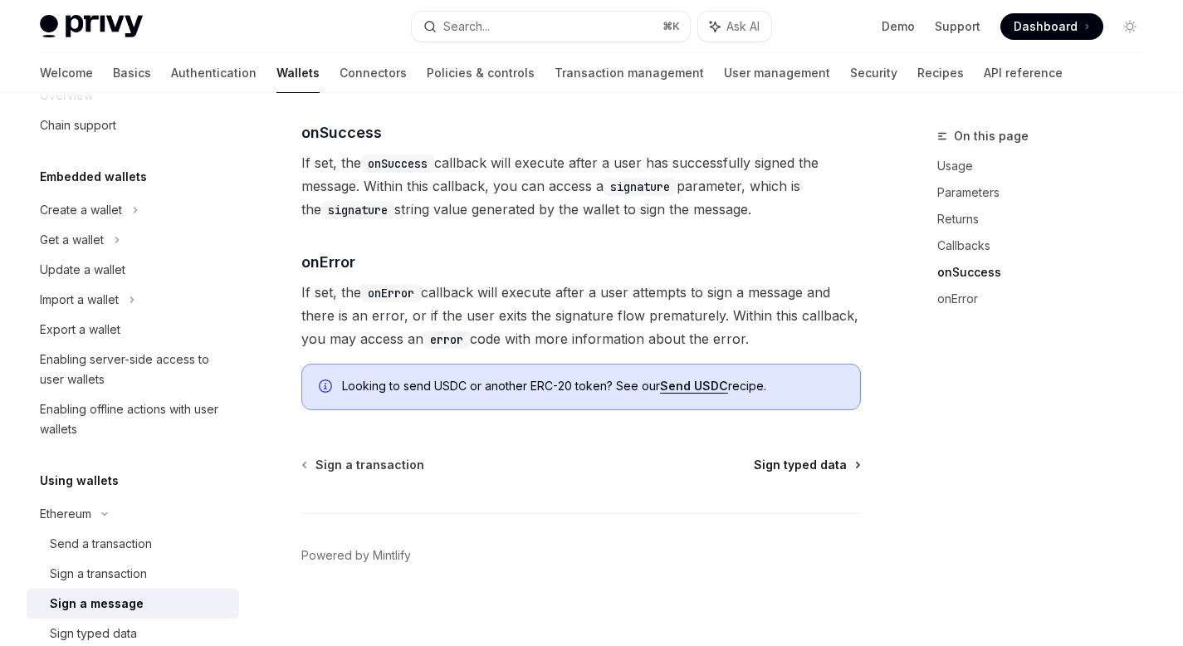
click at [828, 456] on span "Sign typed data" at bounding box center [800, 464] width 93 height 17
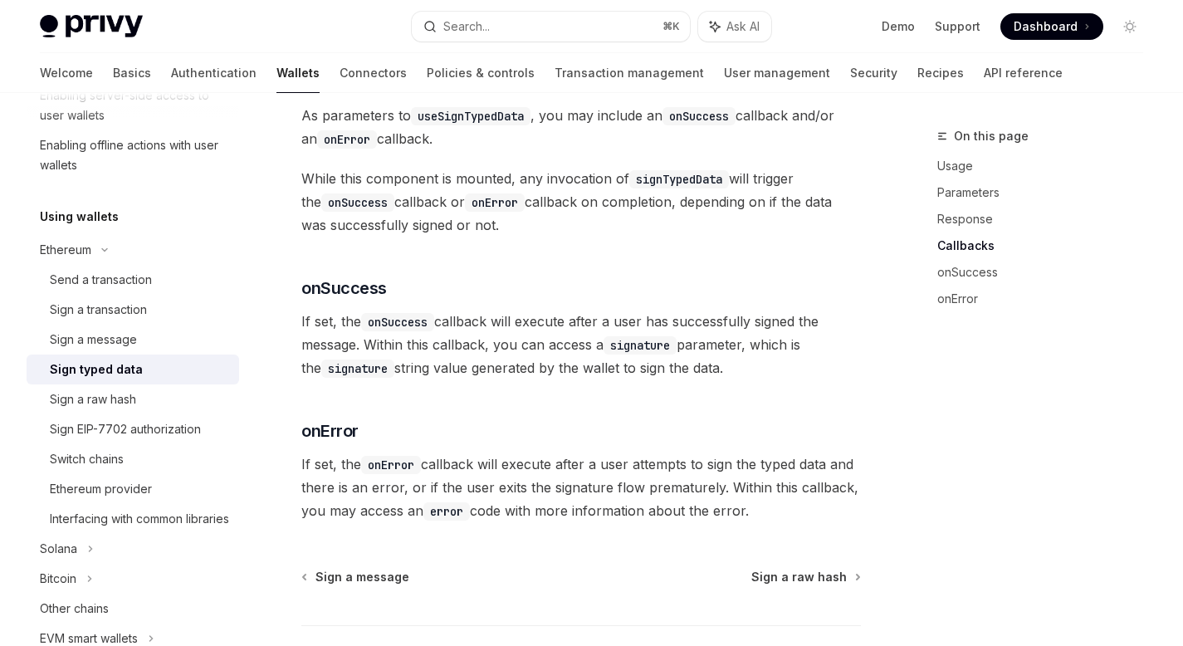
scroll to position [1822, 0]
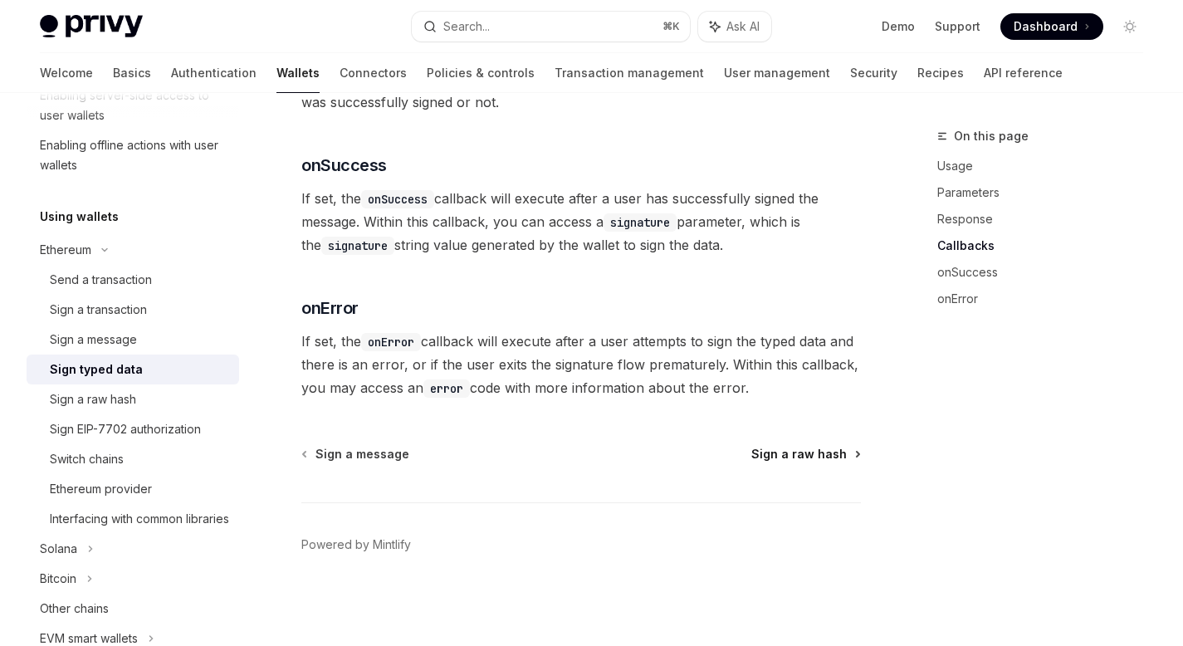
click at [832, 456] on span "Sign a raw hash" at bounding box center [798, 454] width 95 height 17
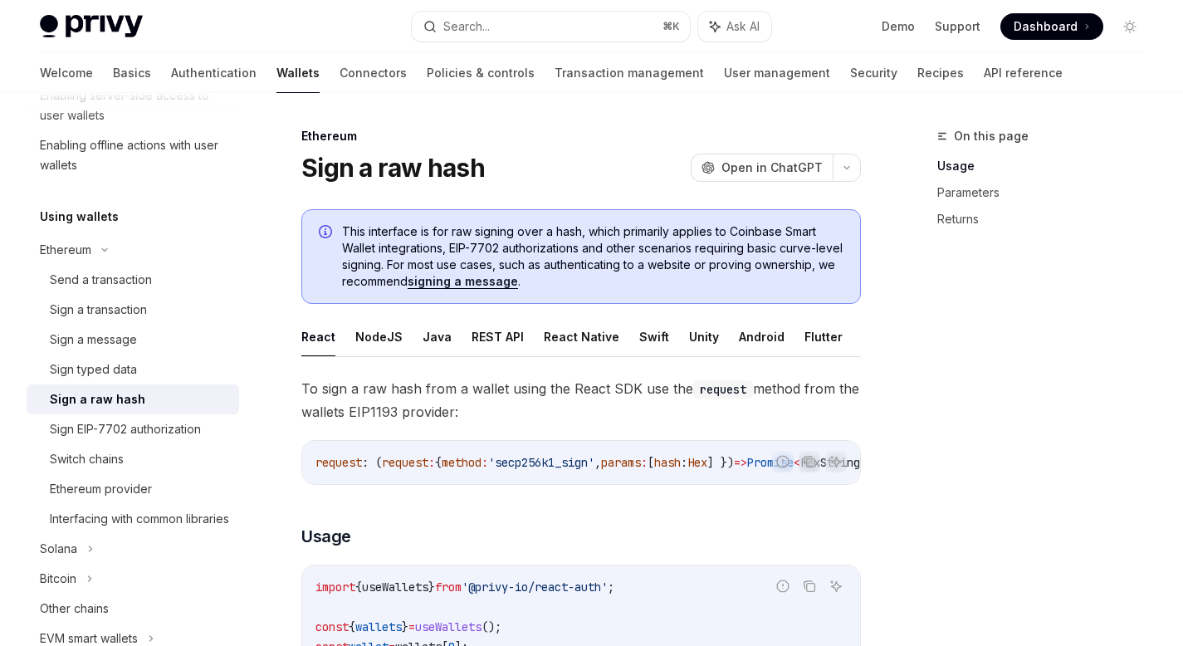
scroll to position [835, 0]
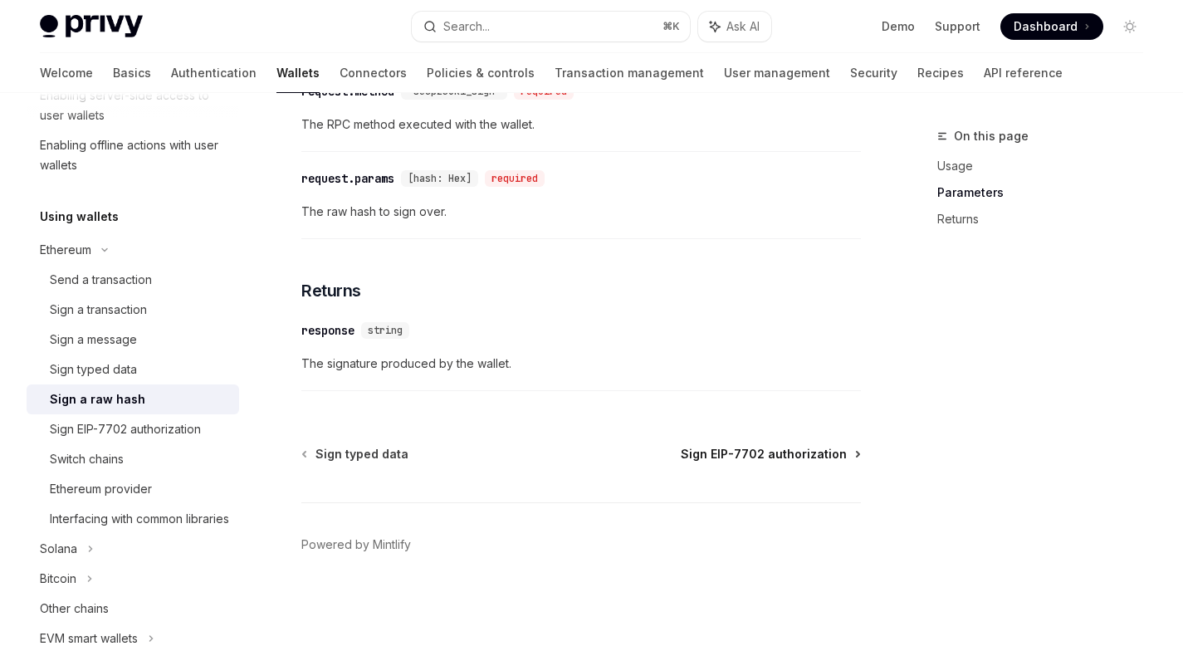
click at [822, 450] on span "Sign EIP-7702 authorization" at bounding box center [763, 454] width 166 height 17
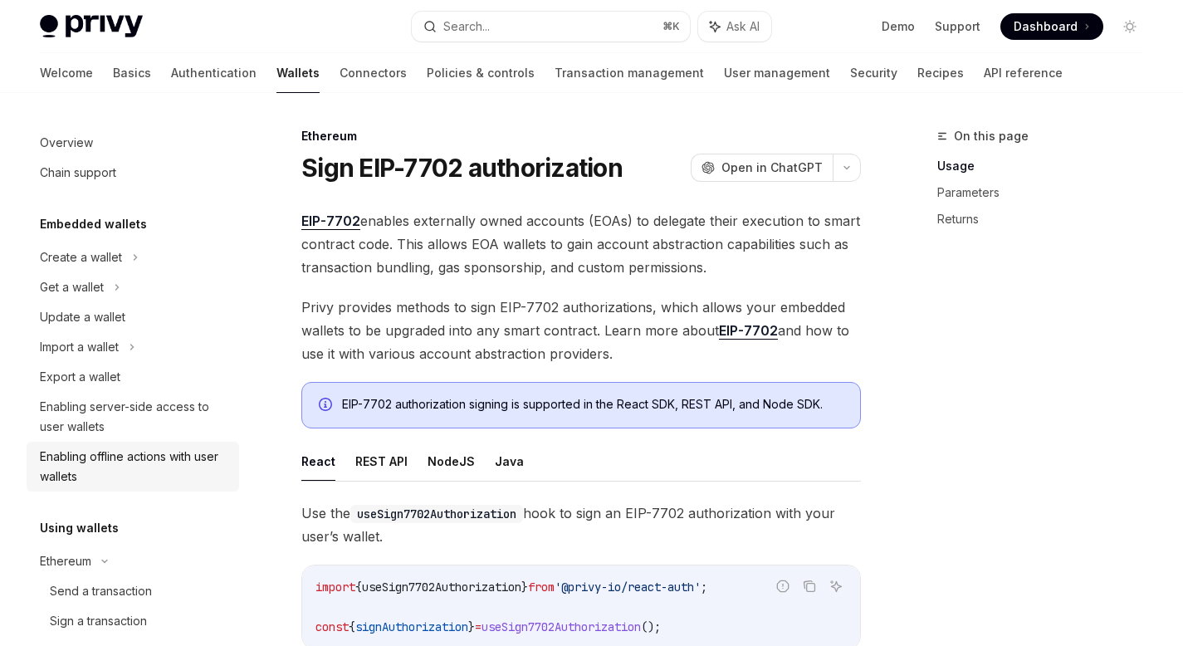
click at [133, 453] on div "Enabling offline actions with user wallets" at bounding box center [134, 466] width 189 height 40
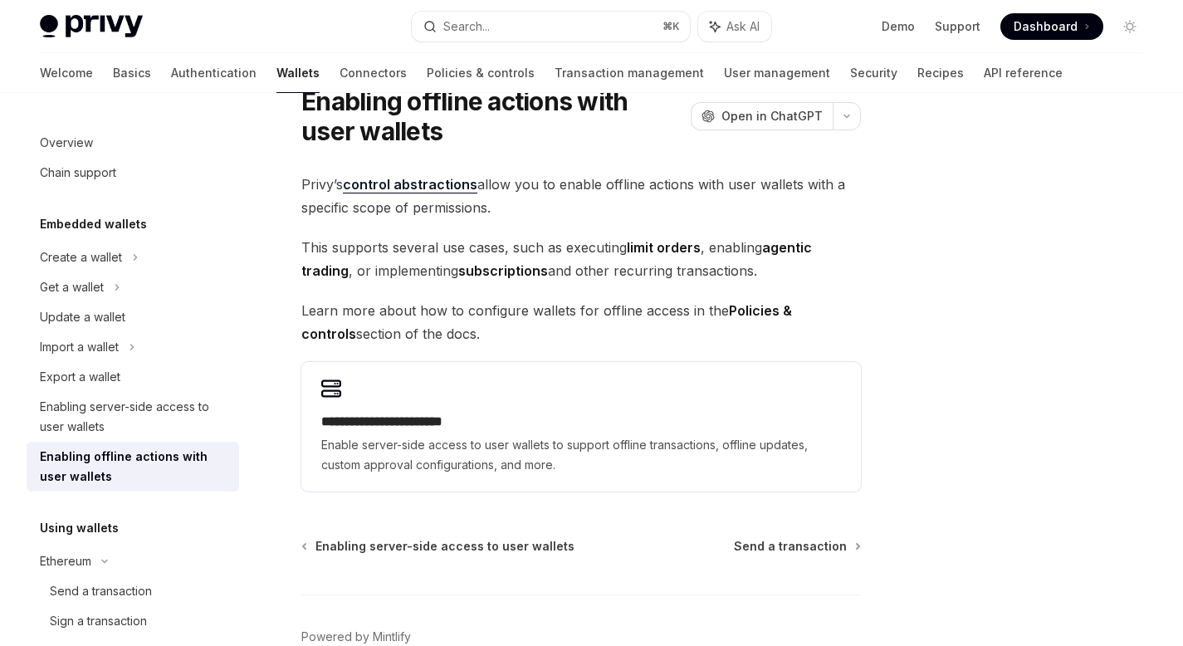
scroll to position [83, 0]
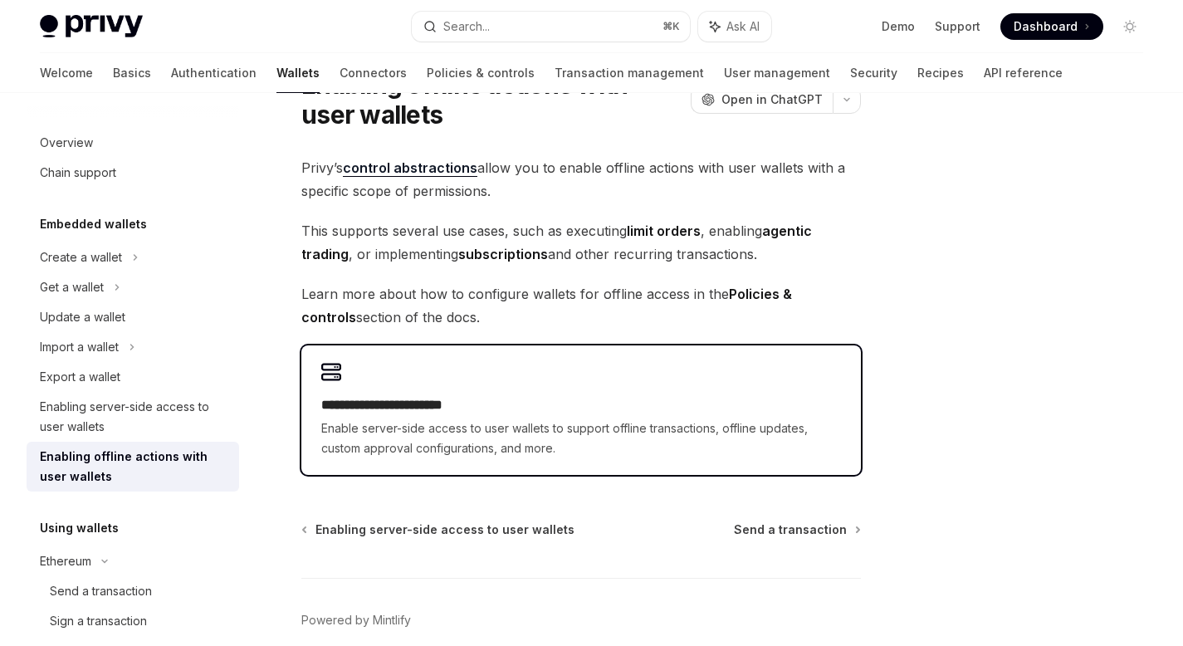
click at [534, 400] on h2 "**********" at bounding box center [580, 405] width 519 height 20
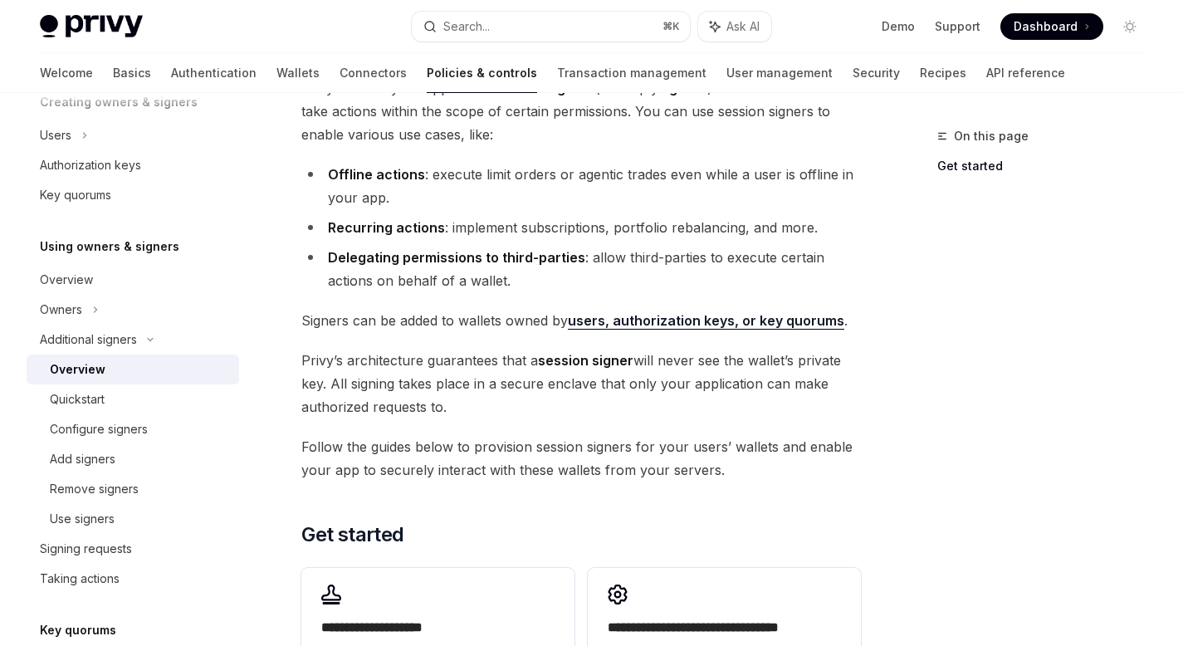
scroll to position [457, 0]
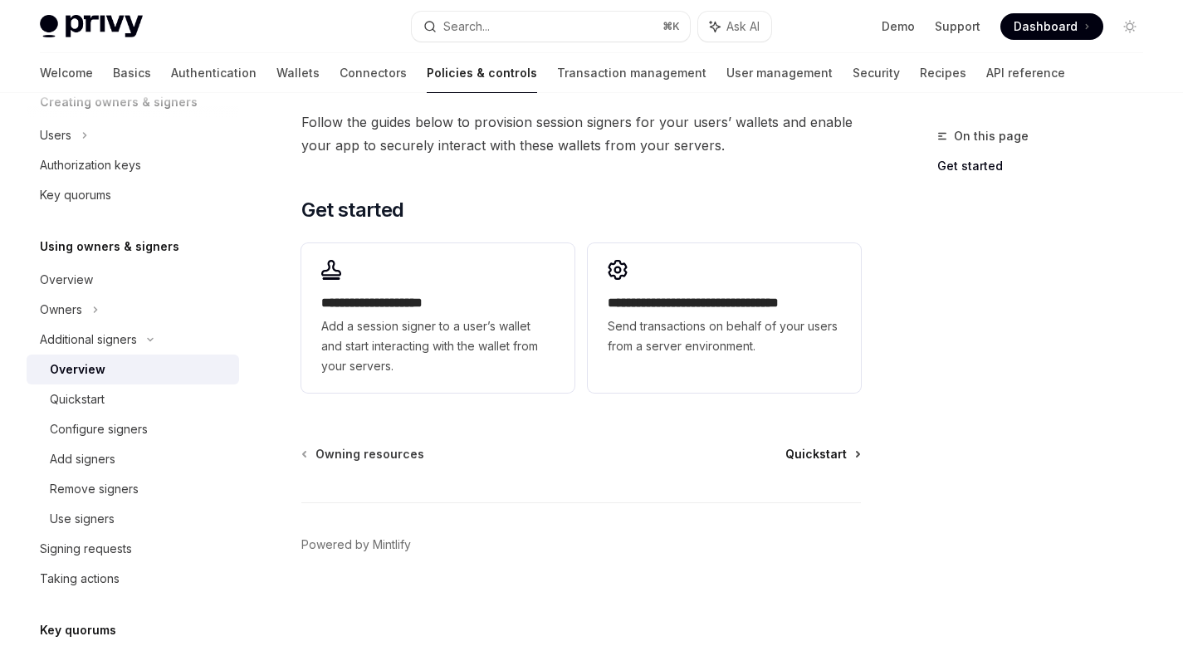
click at [822, 457] on span "Quickstart" at bounding box center [815, 454] width 61 height 17
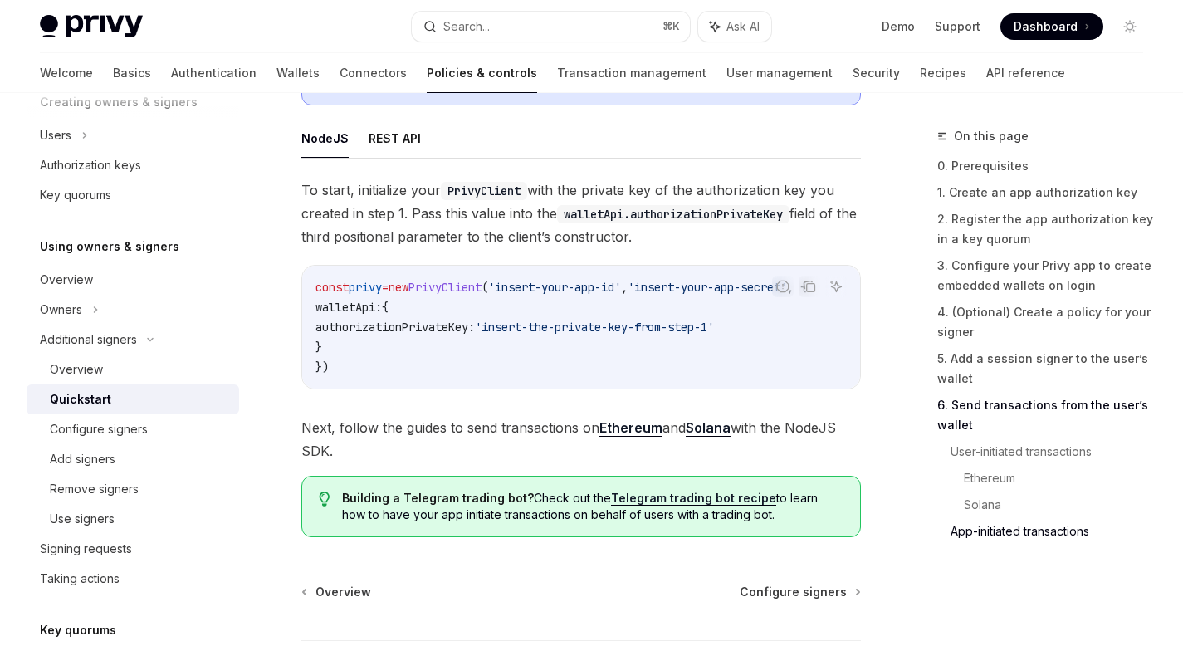
scroll to position [4549, 0]
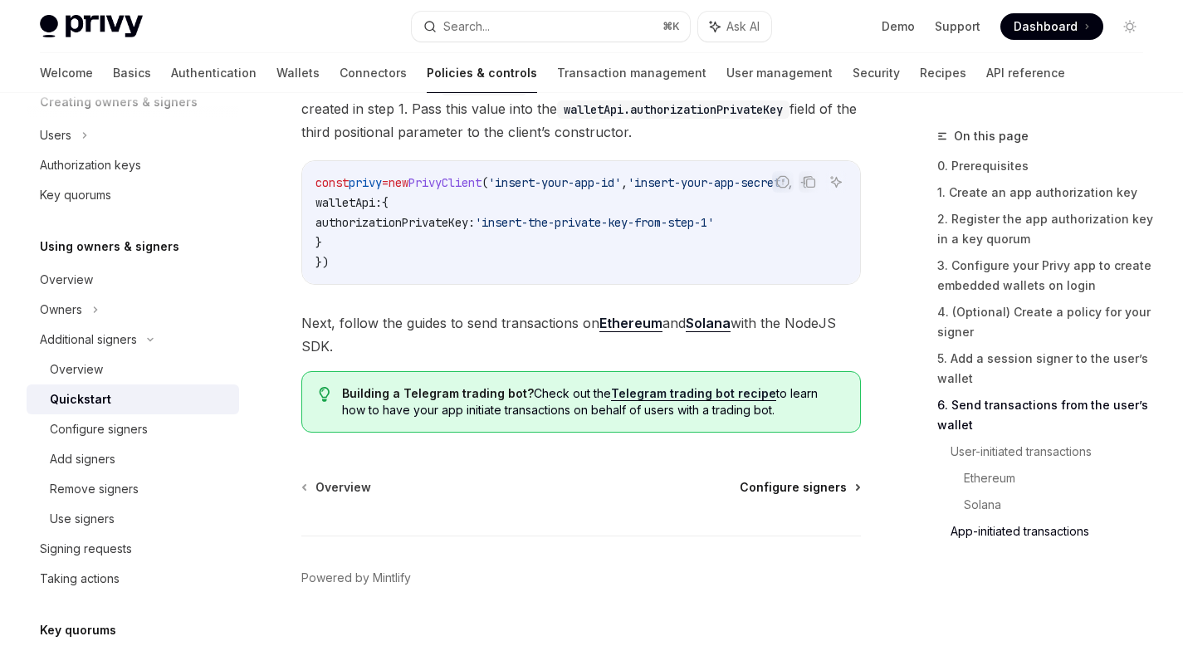
click at [806, 479] on span "Configure signers" at bounding box center [792, 487] width 107 height 17
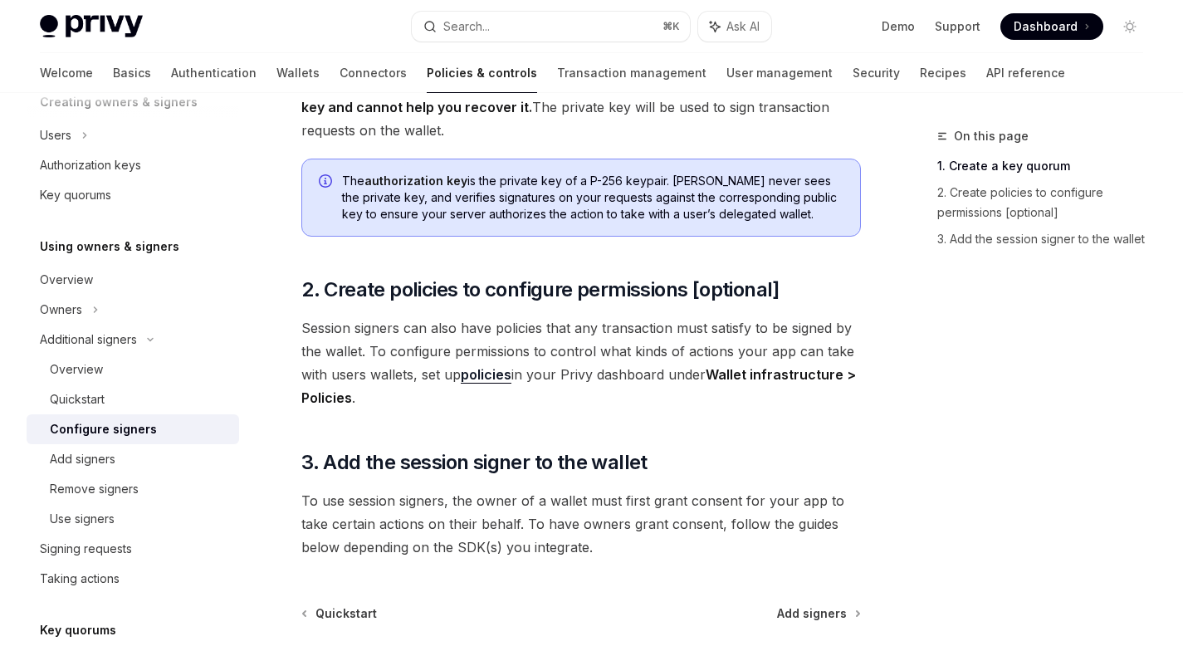
scroll to position [612, 0]
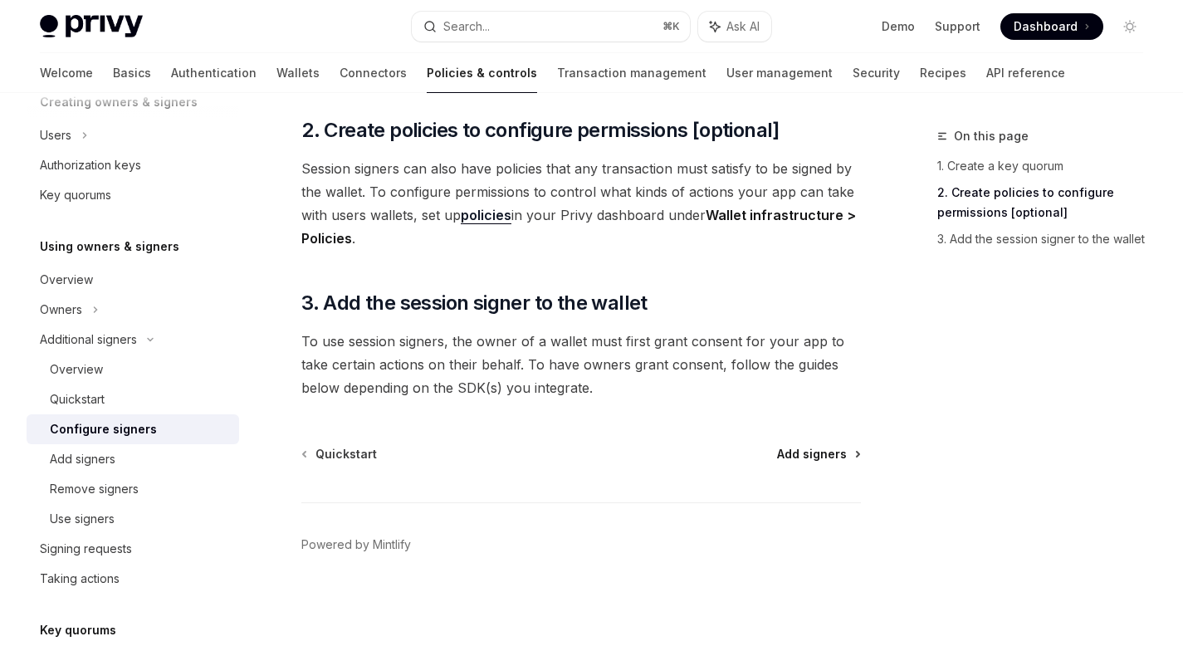
click at [855, 453] on link "Add signers" at bounding box center [818, 454] width 82 height 17
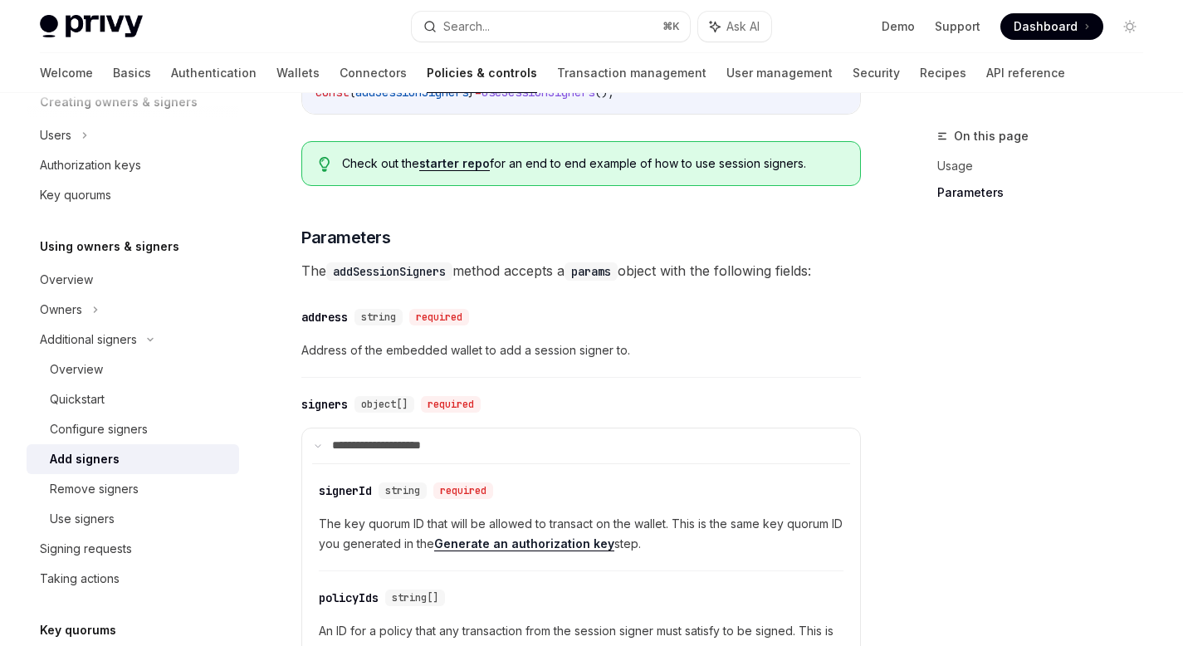
scroll to position [861, 0]
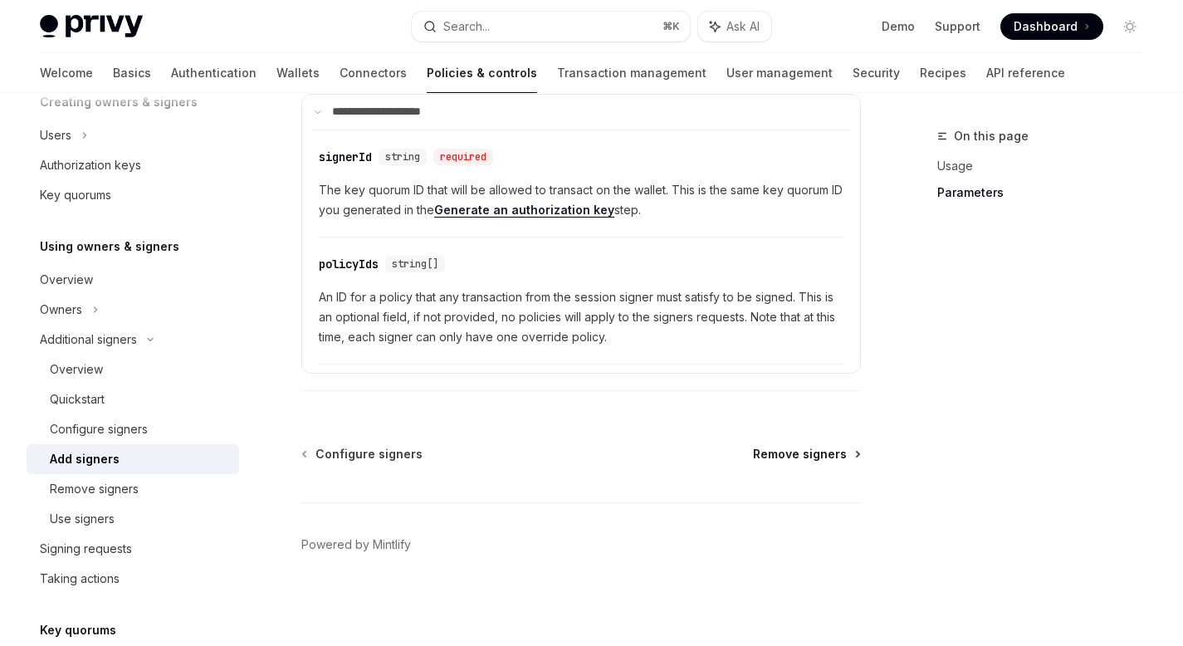
click at [814, 456] on span "Remove signers" at bounding box center [800, 454] width 94 height 17
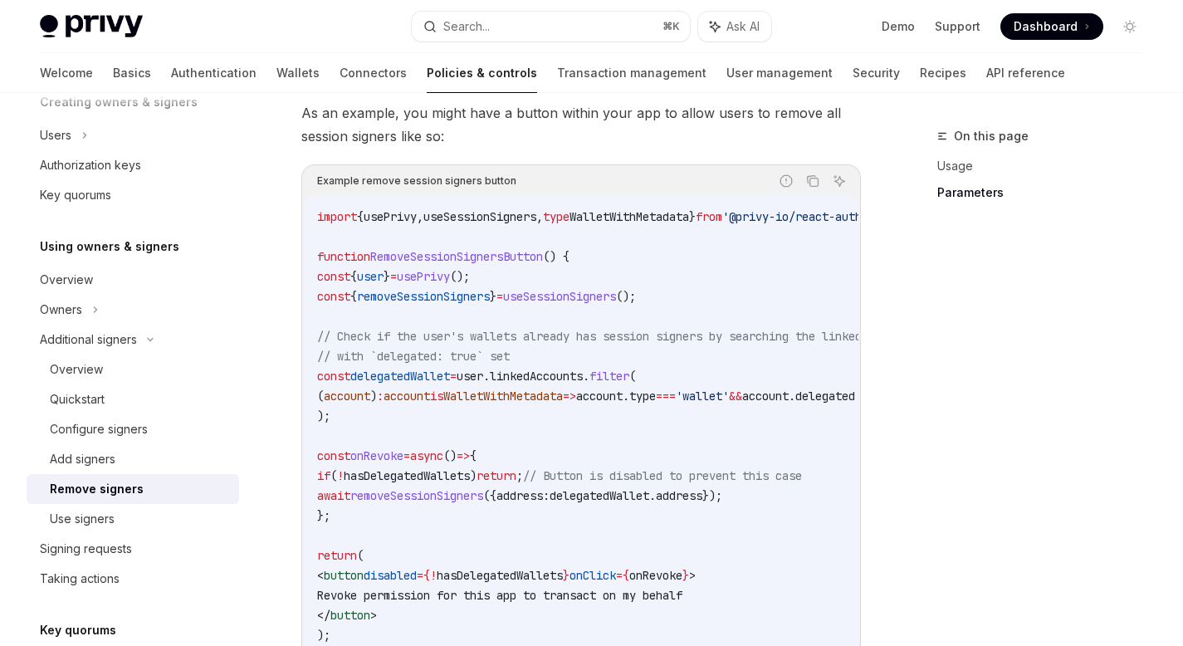
scroll to position [1233, 0]
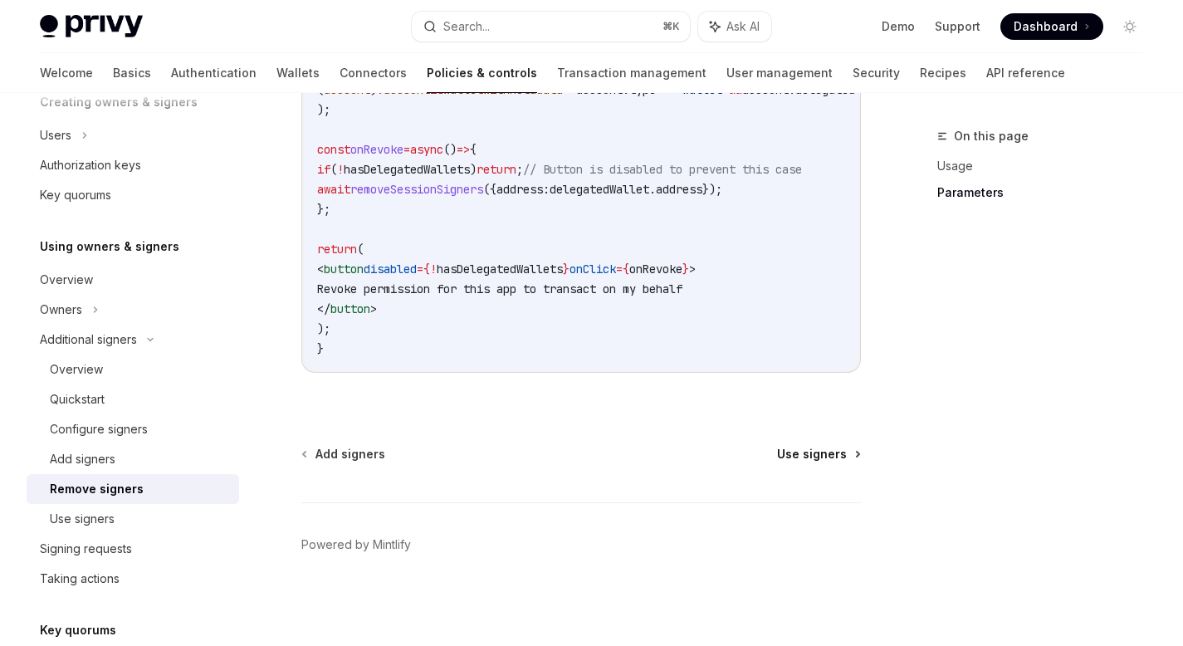
click at [806, 450] on span "Use signers" at bounding box center [812, 454] width 70 height 17
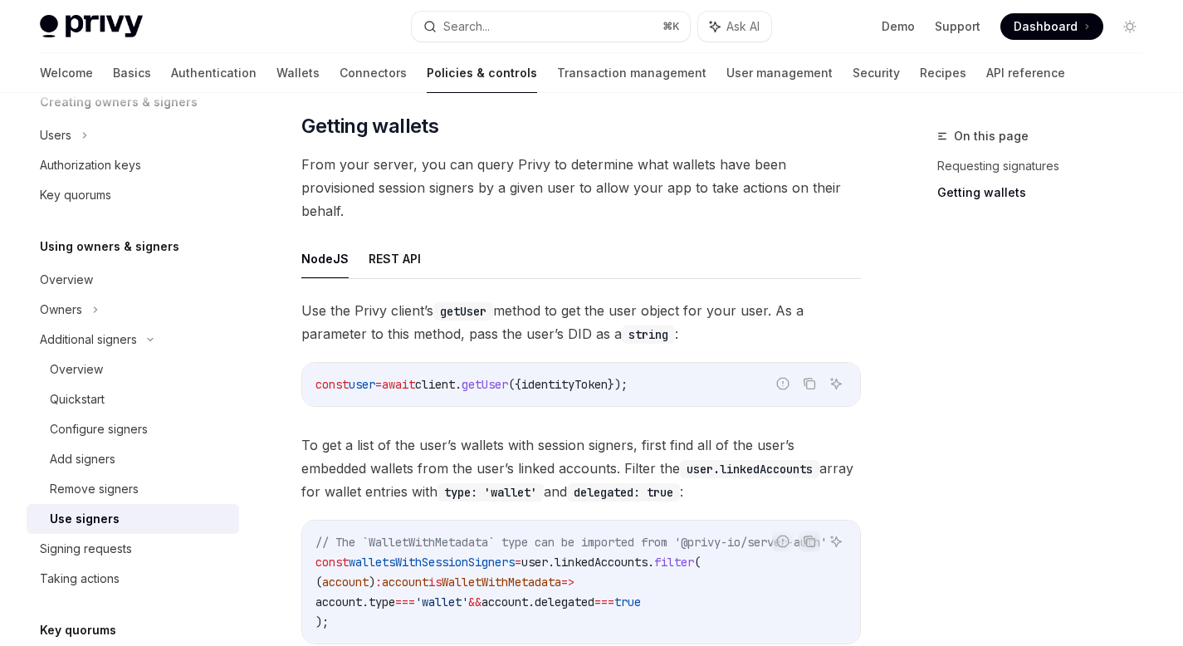
scroll to position [915, 0]
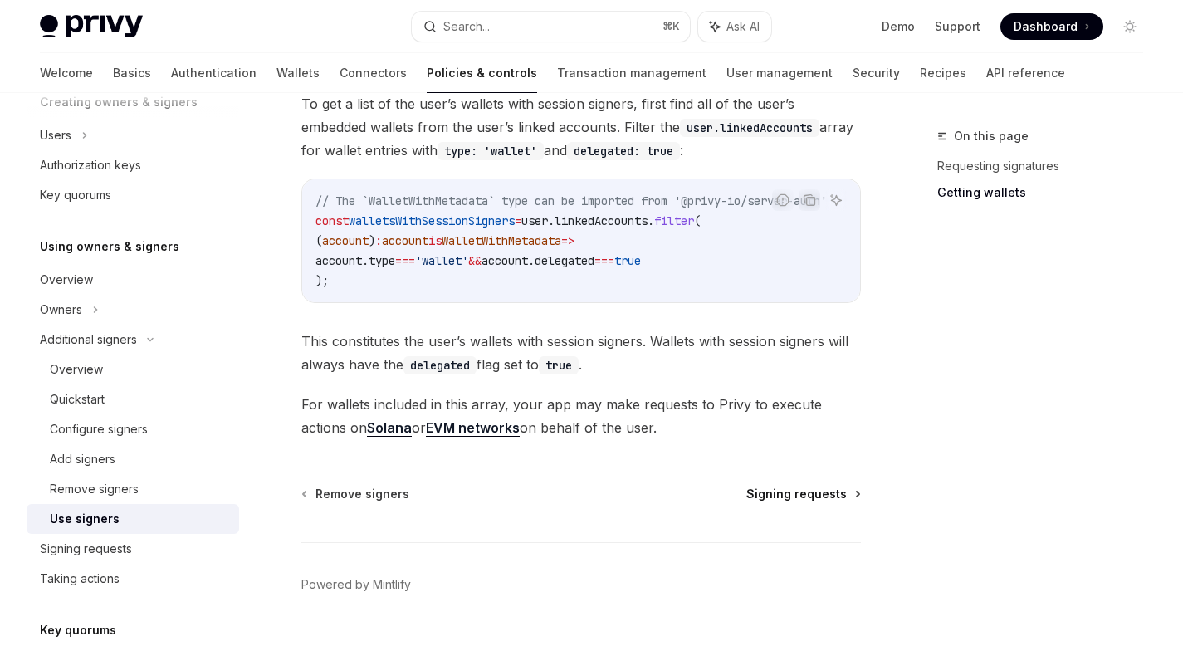
click at [817, 485] on span "Signing requests" at bounding box center [796, 493] width 100 height 17
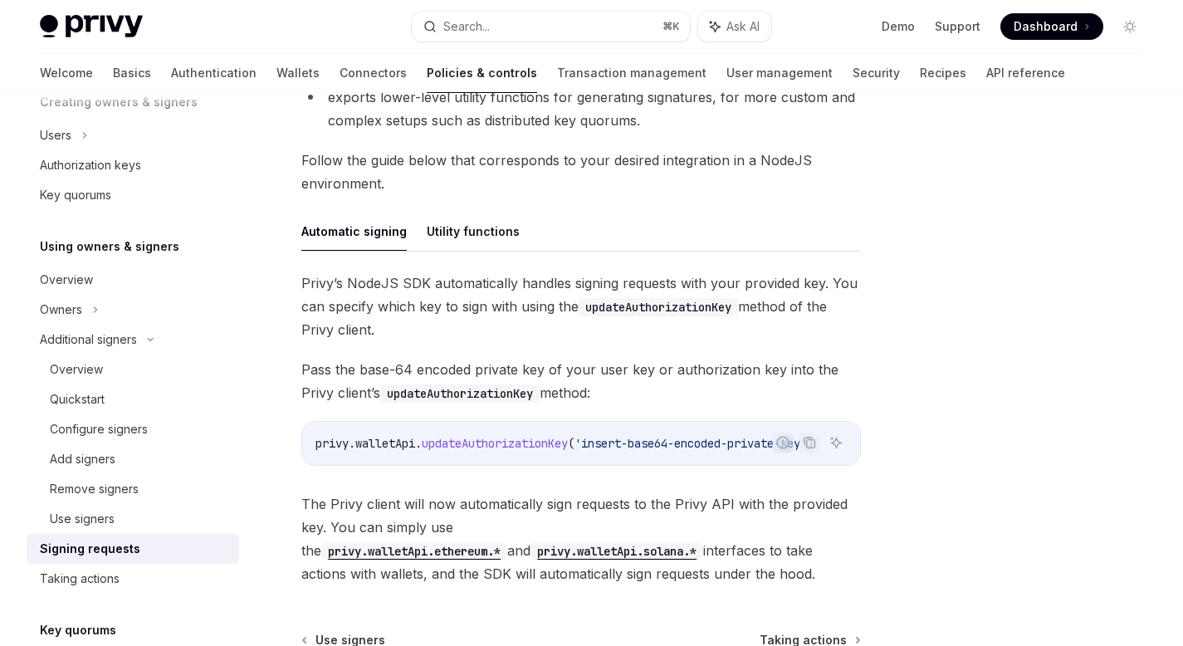
scroll to position [630, 0]
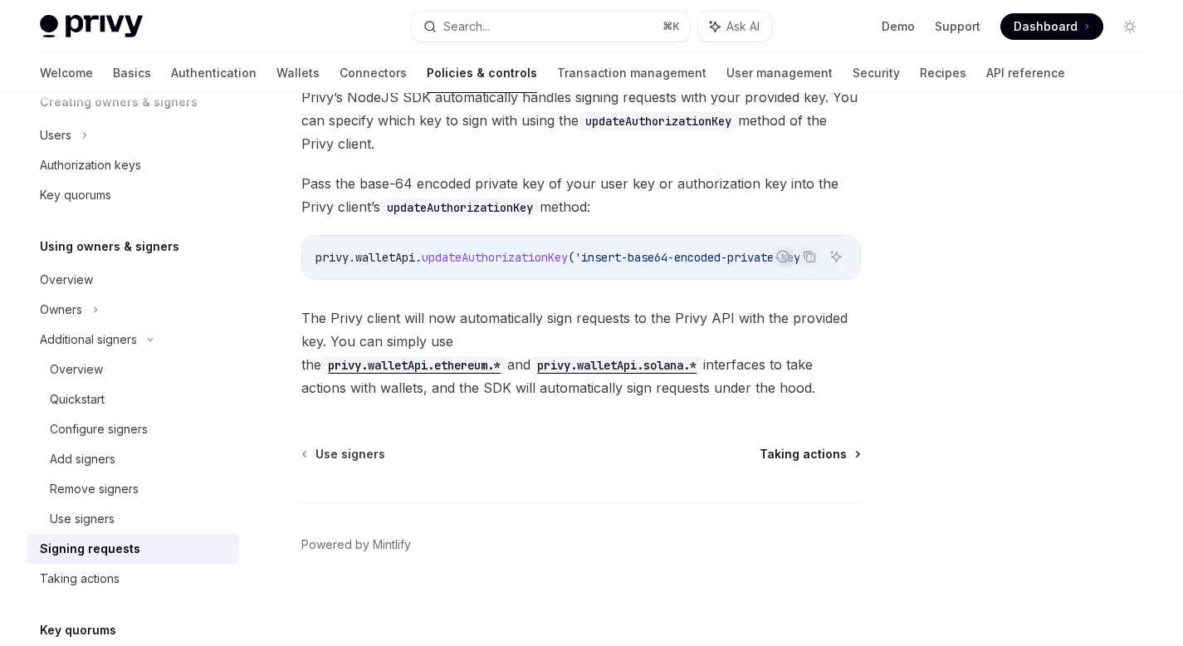
click at [816, 453] on span "Taking actions" at bounding box center [802, 454] width 87 height 17
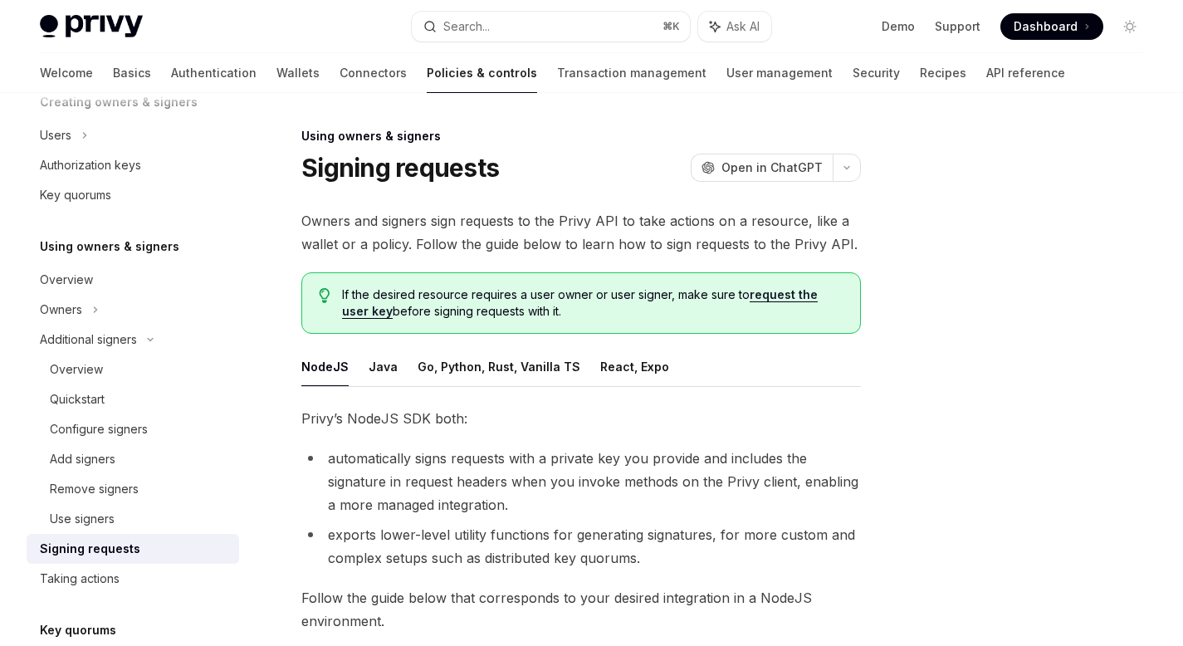
type textarea "*"
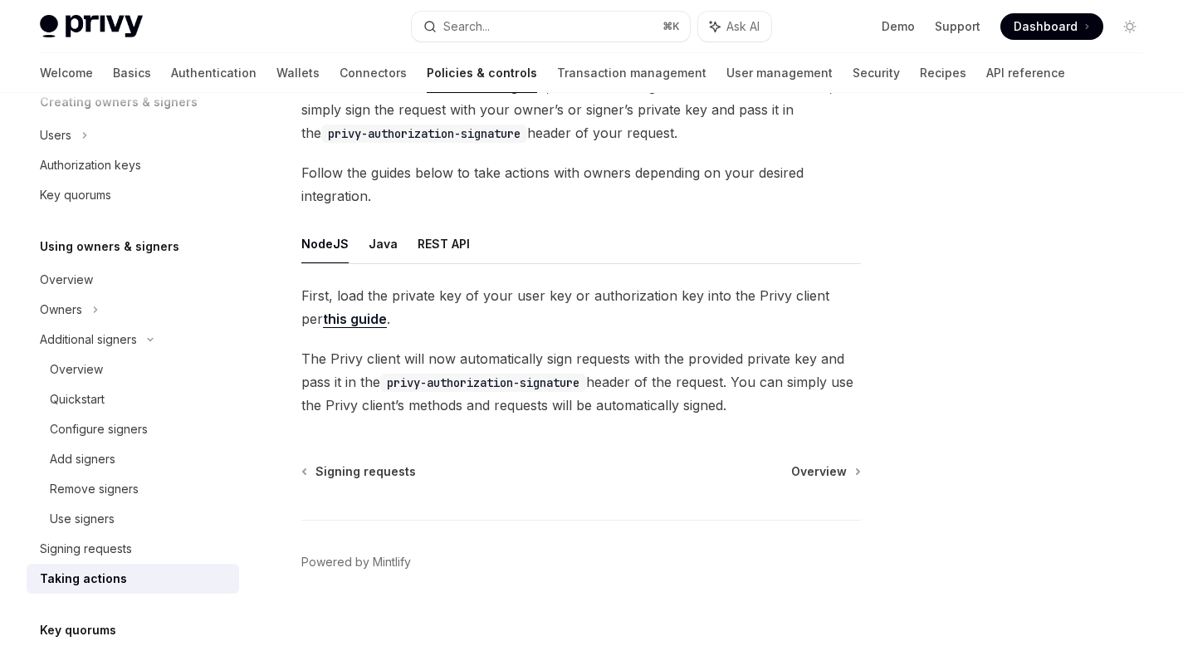
scroll to position [152, 0]
